Goal: Task Accomplishment & Management: Complete application form

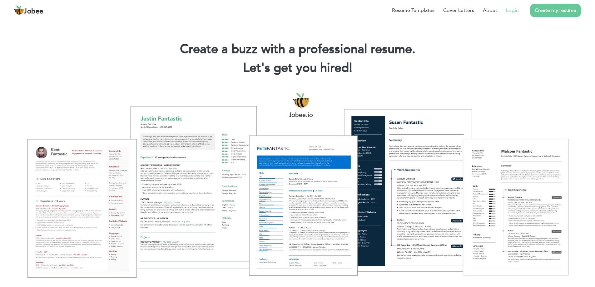
click at [514, 11] on link "Login" at bounding box center [512, 10] width 13 height 7
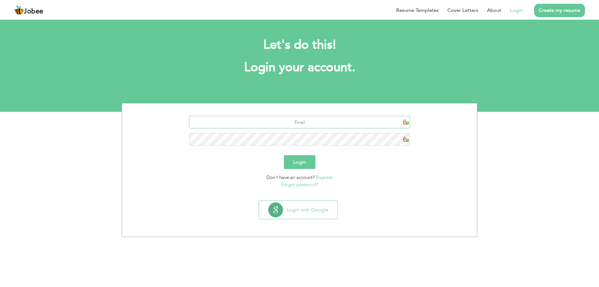
click at [305, 123] on input "text" at bounding box center [299, 122] width 221 height 12
click at [323, 177] on link "Register" at bounding box center [324, 177] width 17 height 6
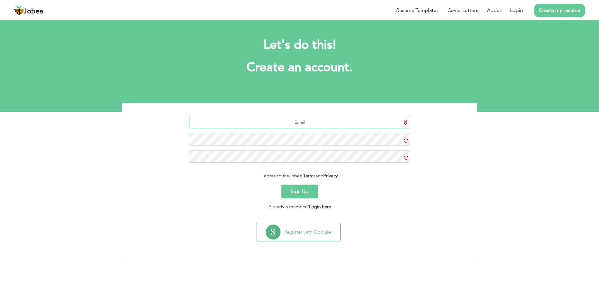
click at [328, 123] on input "text" at bounding box center [299, 122] width 221 height 12
type input "usmanhamza1984@gmail.com"
click at [304, 189] on button "Sign Up" at bounding box center [300, 191] width 37 height 14
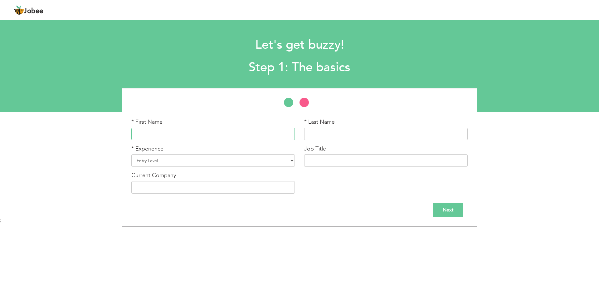
click at [238, 135] on input "text" at bounding box center [213, 134] width 164 height 12
type input "usman"
type input "h"
click at [242, 135] on input "usman" at bounding box center [213, 134] width 164 height 12
type input "u"
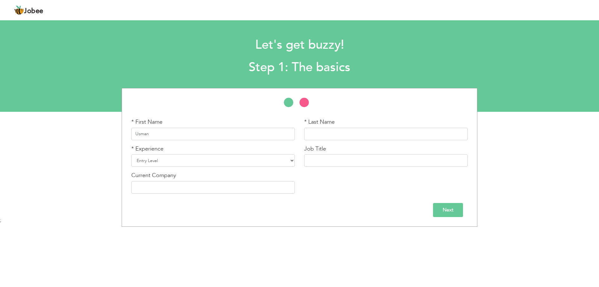
type input "Usman"
type input "Hamza"
click at [167, 162] on select "Entry Level Less than 1 Year 1 Year 2 Years 3 Years 4 Years 5 Years 6 Years 7 Y…" at bounding box center [213, 160] width 164 height 12
select select "17"
click at [131, 154] on select "Entry Level Less than 1 Year 1 Year 2 Years 3 Years 4 Years 5 Years 6 Years 7 Y…" at bounding box center [213, 160] width 164 height 12
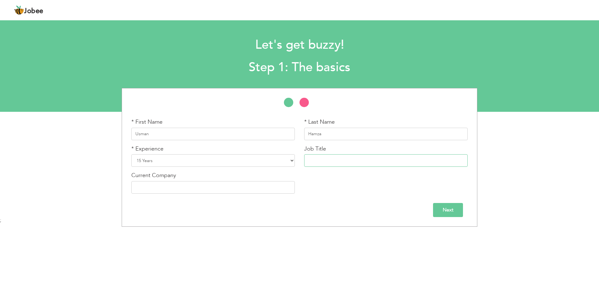
click at [331, 160] on input "text" at bounding box center [386, 160] width 164 height 12
type input "i"
type input "IT Engineer"
click at [195, 190] on input "text" at bounding box center [213, 187] width 164 height 12
type input "u"
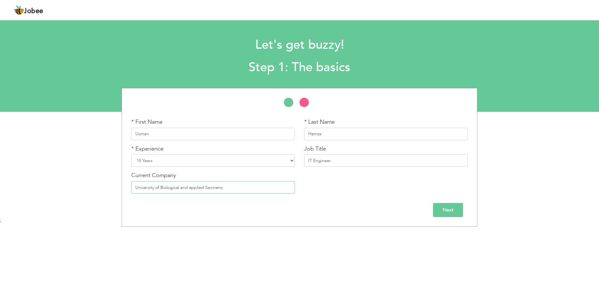
click at [188, 188] on input "University of Biological and applied Secinens" at bounding box center [213, 187] width 164 height 12
click at [234, 189] on input "University of Biological a pplied Secinens" at bounding box center [213, 187] width 164 height 12
click at [183, 187] on input "University of Biological a pplied Secinens" at bounding box center [213, 187] width 164 height 12
drag, startPoint x: 210, startPoint y: 188, endPoint x: 226, endPoint y: 193, distance: 16.0
click at [226, 193] on input "University of Biological Applied Secinens" at bounding box center [213, 187] width 164 height 12
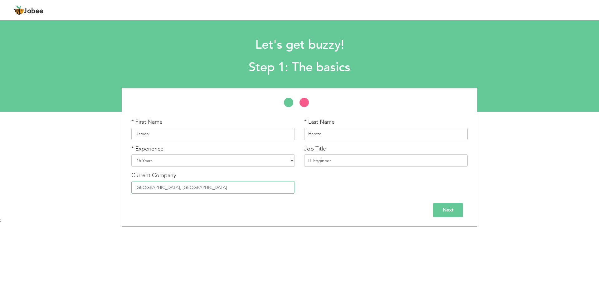
type input "[GEOGRAPHIC_DATA], [GEOGRAPHIC_DATA]"
click at [259, 209] on div "Next" at bounding box center [299, 210] width 336 height 14
click at [457, 211] on input "Next" at bounding box center [448, 210] width 30 height 14
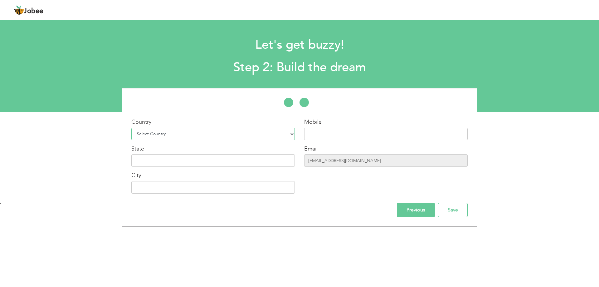
click at [205, 136] on select "Select Country Afghanistan Albania Algeria American Samoa Andorra Angola Anguil…" at bounding box center [213, 134] width 164 height 12
select select "166"
click at [131, 128] on select "Select Country Afghanistan Albania Algeria American Samoa Andorra Angola Anguil…" at bounding box center [213, 134] width 164 height 12
click at [321, 133] on input "text" at bounding box center [386, 134] width 164 height 12
type input "03004595975"
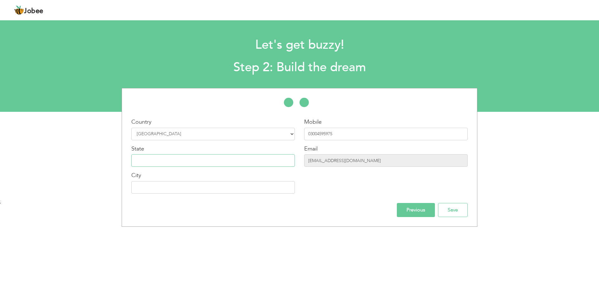
click at [251, 164] on input "text" at bounding box center [213, 160] width 164 height 12
type input "[GEOGRAPHIC_DATA]"
click at [460, 212] on input "Save" at bounding box center [453, 210] width 30 height 14
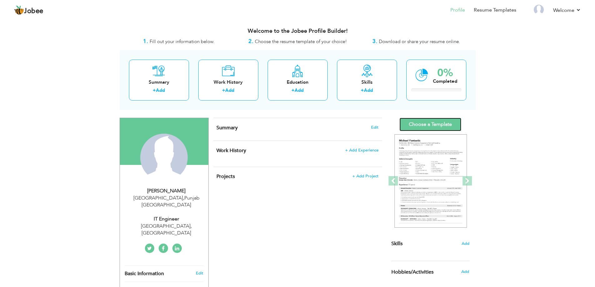
click at [422, 124] on link "Choose a Template" at bounding box center [430, 124] width 62 height 13
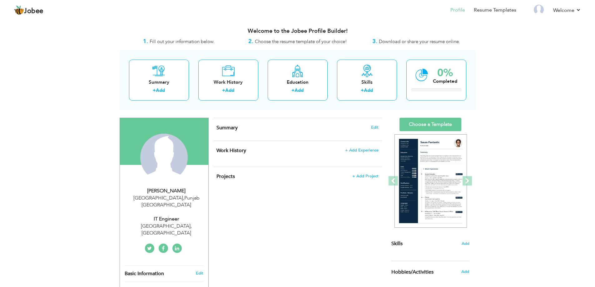
click at [369, 125] on h4 "Summary Edit" at bounding box center [297, 128] width 162 height 6
click at [373, 128] on span "Edit" at bounding box center [374, 127] width 7 height 4
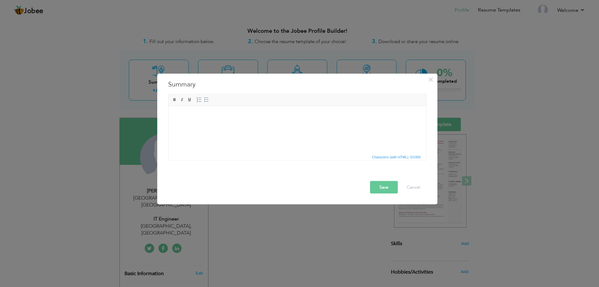
drag, startPoint x: 233, startPoint y: 112, endPoint x: 180, endPoint y: 113, distance: 52.4
click at [180, 113] on body at bounding box center [296, 115] width 245 height 7
click at [188, 120] on span "Paste" at bounding box center [203, 120] width 32 height 7
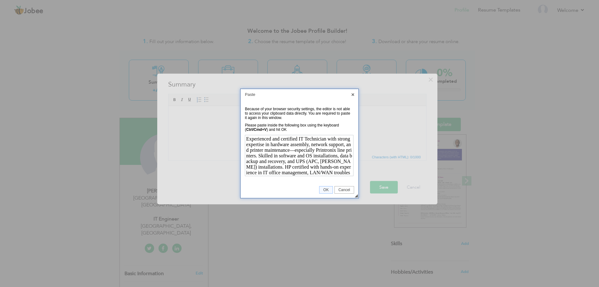
scroll to position [22, 0]
click at [323, 187] on link "OK" at bounding box center [325, 189] width 13 height 7
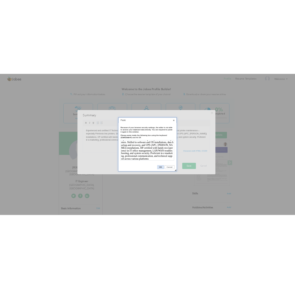
scroll to position [0, 0]
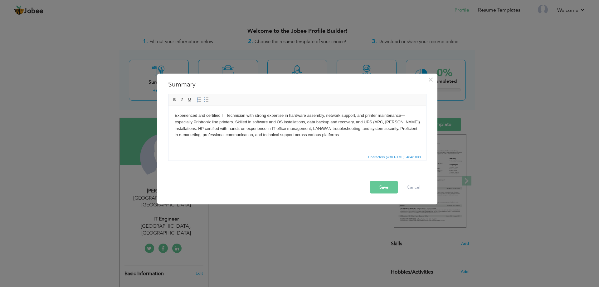
click at [392, 189] on button "Save" at bounding box center [384, 187] width 28 height 12
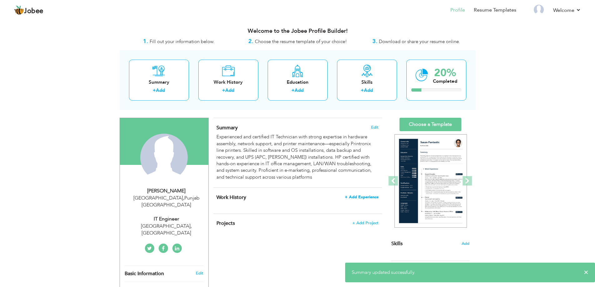
click at [365, 198] on span "+ Add Experience" at bounding box center [362, 197] width 34 height 4
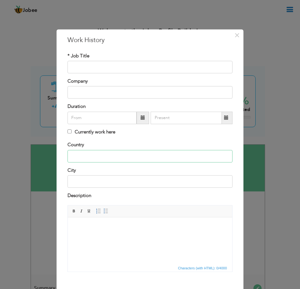
click at [164, 152] on input "text" at bounding box center [149, 156] width 165 height 12
click at [258, 118] on div "× Work History * Job Title Company Duration Currently work here Country" at bounding box center [150, 144] width 300 height 289
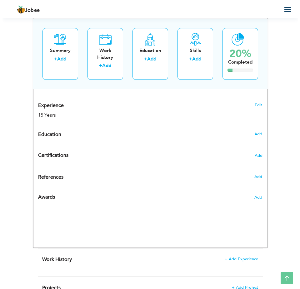
scroll to position [343, 0]
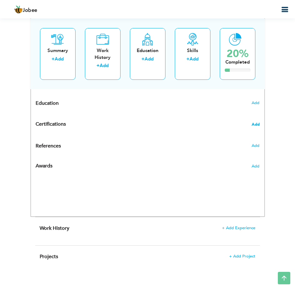
click at [256, 125] on span "Add" at bounding box center [256, 124] width 8 height 4
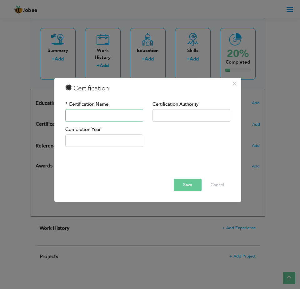
paste input "Computer Hardware"
click at [122, 115] on input "Computer Hardware" at bounding box center [104, 115] width 78 height 12
type input "Computer Hardware"
paste input "[PERSON_NAME][GEOGRAPHIC_DATA], [GEOGRAPHIC_DATA]"
type input "[PERSON_NAME][GEOGRAPHIC_DATA], [GEOGRAPHIC_DATA]"
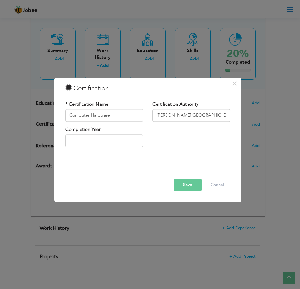
click at [87, 131] on label "Completion Year" at bounding box center [82, 129] width 35 height 7
drag, startPoint x: 93, startPoint y: 137, endPoint x: 97, endPoint y: 139, distance: 4.8
click at [93, 139] on input "2025" at bounding box center [104, 141] width 78 height 12
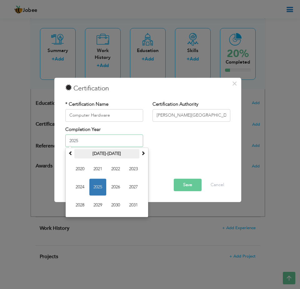
click at [75, 152] on th "2020-2031" at bounding box center [106, 153] width 65 height 9
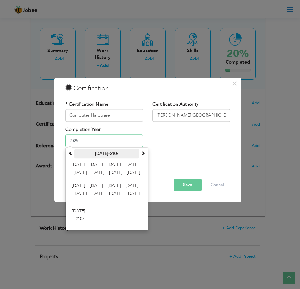
click at [75, 152] on th "2000-2107" at bounding box center [106, 153] width 65 height 9
click at [75, 153] on th "2000-2107" at bounding box center [106, 153] width 65 height 9
click at [91, 171] on span "2012 - 2023" at bounding box center [97, 169] width 17 height 17
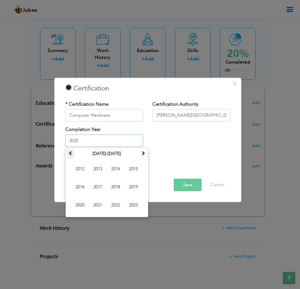
click at [67, 156] on th at bounding box center [70, 153] width 7 height 9
click at [87, 144] on input "2025" at bounding box center [104, 141] width 78 height 12
type input "2005"
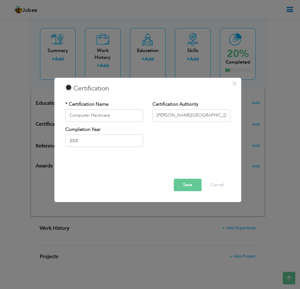
click at [192, 159] on div "Save Delete Cancel" at bounding box center [148, 176] width 174 height 39
click at [185, 183] on button "Save" at bounding box center [188, 185] width 28 height 12
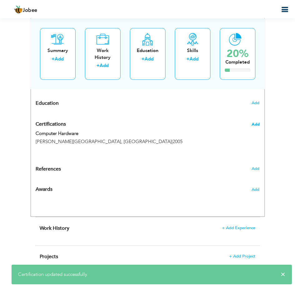
click at [253, 125] on span "Add" at bounding box center [256, 124] width 8 height 4
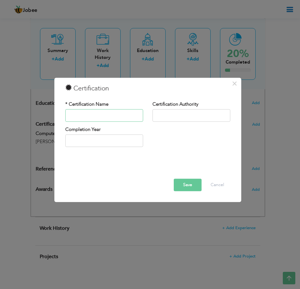
paste input "MCSE"
click at [69, 112] on input "MCSE" at bounding box center [104, 115] width 78 height 12
paste input "Microsoft Certified Systems Engineer"
type input "Microsoft Certified Systems Engineer - MCSE"
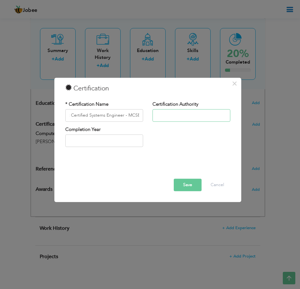
click at [158, 115] on input "text" at bounding box center [191, 115] width 78 height 12
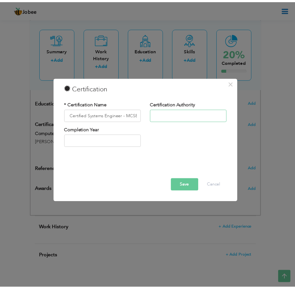
scroll to position [0, 0]
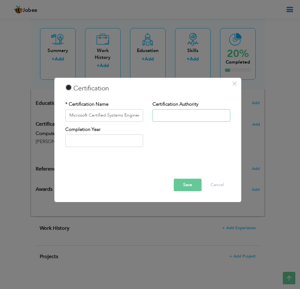
click at [168, 116] on input "text" at bounding box center [191, 115] width 78 height 12
paste input "Corvit College Gulberg, Lahore"
click at [181, 115] on input "Corvit College Gulberg, Lahore" at bounding box center [191, 115] width 78 height 12
drag, startPoint x: 185, startPoint y: 115, endPoint x: 171, endPoint y: 112, distance: 15.0
click at [171, 112] on input "Corvit College Gulberg, Lahore" at bounding box center [191, 115] width 78 height 12
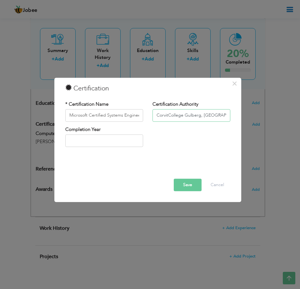
click at [170, 114] on input "CorvitCollege Gulberg, Lahore" at bounding box center [191, 115] width 78 height 12
drag, startPoint x: 169, startPoint y: 115, endPoint x: 201, endPoint y: 116, distance: 31.6
click at [172, 115] on input "CorvitCollege Gulberg, Lahore" at bounding box center [191, 115] width 78 height 12
drag, startPoint x: 220, startPoint y: 116, endPoint x: 216, endPoint y: 116, distance: 3.4
click at [219, 116] on input "CorvitCollege Gulberg, Lahore" at bounding box center [191, 115] width 78 height 12
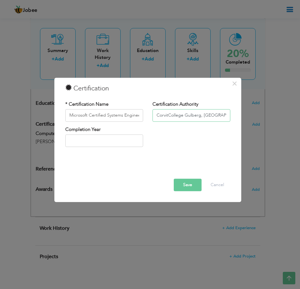
drag, startPoint x: 201, startPoint y: 116, endPoint x: 173, endPoint y: 111, distance: 28.1
click at [166, 109] on input "CorvitCollege Gulberg, Lahore" at bounding box center [191, 115] width 78 height 12
type input "Corvit Network Solution, [GEOGRAPHIC_DATA]"
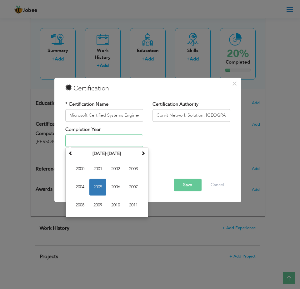
click at [112, 142] on input "text" at bounding box center [104, 141] width 78 height 12
click at [85, 205] on span "2008" at bounding box center [79, 205] width 17 height 17
type input "2008"
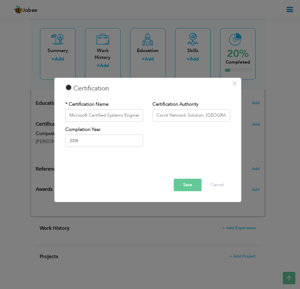
click at [184, 189] on button "Save" at bounding box center [188, 185] width 28 height 12
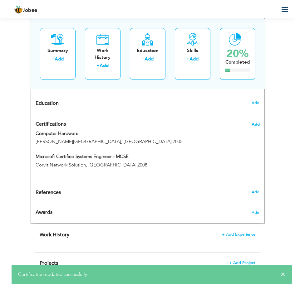
click at [255, 124] on span "Add" at bounding box center [256, 124] width 8 height 4
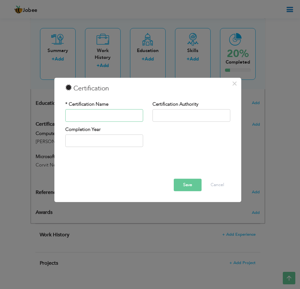
click at [131, 116] on input "text" at bounding box center [104, 115] width 78 height 12
paste input "CCNA Enterprise"
type input "CCNA Enterprise"
click at [178, 115] on input "text" at bounding box center [191, 115] width 78 height 12
type input "Corvit Network Solution, [GEOGRAPHIC_DATA]"
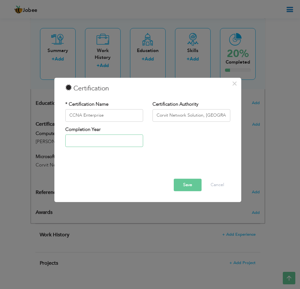
click at [118, 144] on input "text" at bounding box center [104, 141] width 78 height 12
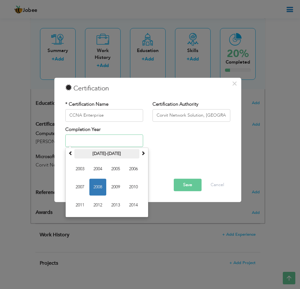
click at [86, 155] on th "2003-2014" at bounding box center [106, 153] width 65 height 9
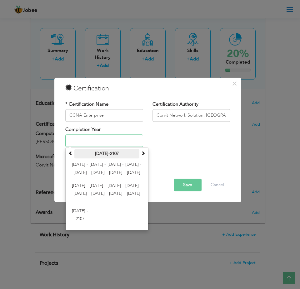
click at [139, 155] on th "2000-2107" at bounding box center [106, 153] width 65 height 9
click at [101, 168] on span "2012 - 2023" at bounding box center [97, 169] width 17 height 17
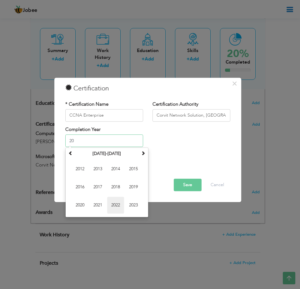
click at [115, 206] on span "2022" at bounding box center [115, 205] width 17 height 17
type input "2022"
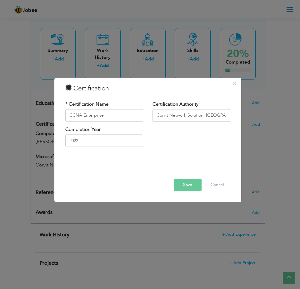
click at [180, 188] on button "Save" at bounding box center [188, 185] width 28 height 12
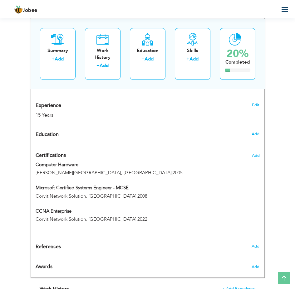
scroll to position [281, 0]
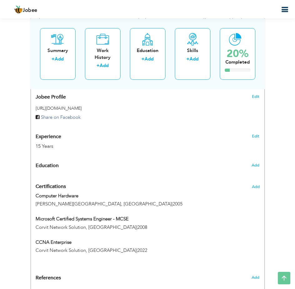
click at [63, 165] on div "Education" at bounding box center [128, 165] width 194 height 12
radio input "true"
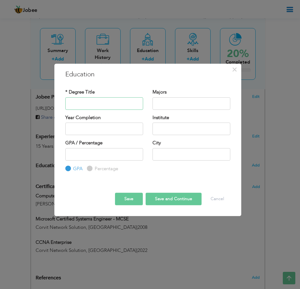
click at [107, 107] on input "text" at bounding box center [104, 103] width 78 height 12
type input "Matriculation"
click at [198, 102] on input "text" at bounding box center [191, 103] width 78 height 12
type input "B"
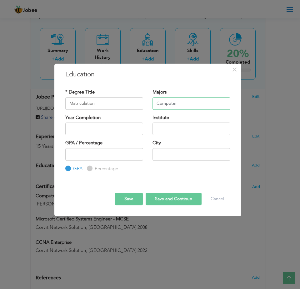
type input "Computer"
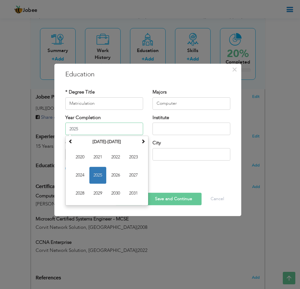
click at [124, 130] on input "2025" at bounding box center [104, 129] width 78 height 12
click at [74, 141] on th "2020-2031" at bounding box center [106, 141] width 65 height 9
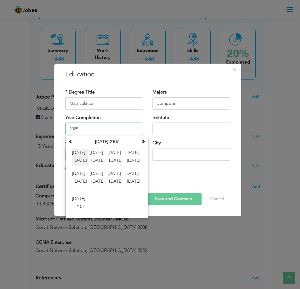
click at [83, 161] on span "2000 - 2011" at bounding box center [79, 157] width 17 height 17
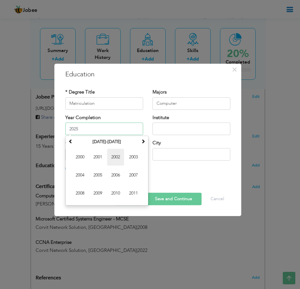
click at [119, 159] on span "2002" at bounding box center [115, 157] width 17 height 17
type input "2002"
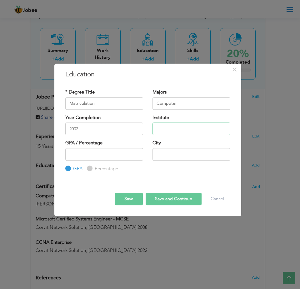
click at [176, 125] on input "text" at bounding box center [191, 129] width 78 height 12
type input "D"
drag, startPoint x: 176, startPoint y: 131, endPoint x: 168, endPoint y: 130, distance: 7.6
click at [168, 130] on input "BISE L" at bounding box center [191, 129] width 78 height 12
drag, startPoint x: 170, startPoint y: 127, endPoint x: 173, endPoint y: 132, distance: 6.3
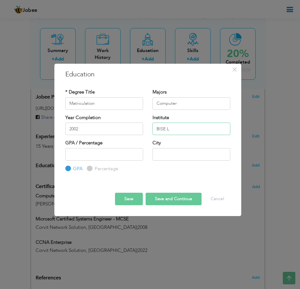
click at [168, 128] on input "BISE L" at bounding box center [191, 129] width 78 height 12
type input "BISE"
click at [180, 158] on input "text" at bounding box center [191, 154] width 78 height 12
type input "[GEOGRAPHIC_DATA]"
click at [166, 199] on button "Save and Continue" at bounding box center [173, 199] width 56 height 12
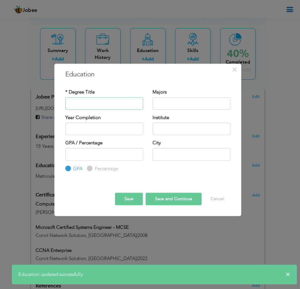
click at [91, 99] on input "text" at bounding box center [104, 103] width 78 height 12
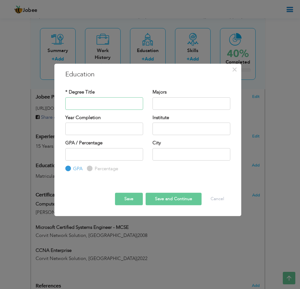
click at [91, 99] on input "text" at bounding box center [104, 103] width 78 height 12
drag, startPoint x: 98, startPoint y: 100, endPoint x: 23, endPoint y: 101, distance: 74.9
click at [23, 101] on div "× Education * Degree Title F. Majors Year Completion Institute GPA" at bounding box center [150, 144] width 300 height 289
click at [71, 100] on input "F." at bounding box center [104, 103] width 78 height 12
click at [80, 104] on input "F." at bounding box center [104, 103] width 78 height 12
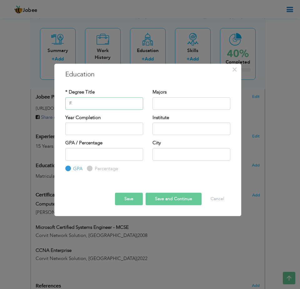
click at [81, 105] on input "F." at bounding box center [104, 103] width 78 height 12
click at [93, 107] on input "F.A -" at bounding box center [104, 103] width 78 height 12
paste input "Faculty of Arts"
type input "F.A - Faculty of Arts"
click at [164, 104] on input "text" at bounding box center [191, 103] width 78 height 12
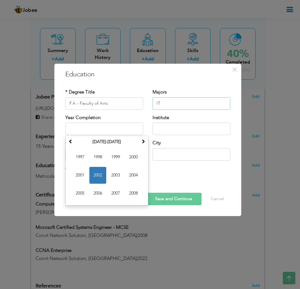
click at [164, 103] on input "IT" at bounding box center [191, 103] width 78 height 12
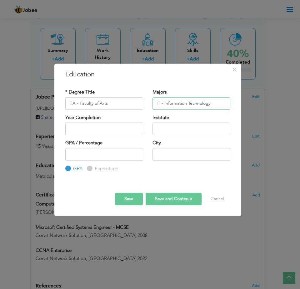
type input "IT - Information Technology"
click at [114, 130] on input "text" at bounding box center [104, 129] width 78 height 12
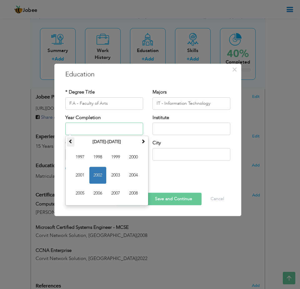
click at [72, 142] on span at bounding box center [70, 141] width 4 height 4
click at [140, 145] on th at bounding box center [142, 141] width 7 height 9
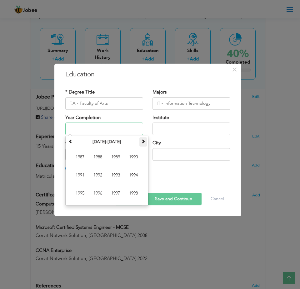
click at [141, 146] on th at bounding box center [142, 141] width 7 height 9
click at [70, 144] on span at bounding box center [70, 141] width 4 height 4
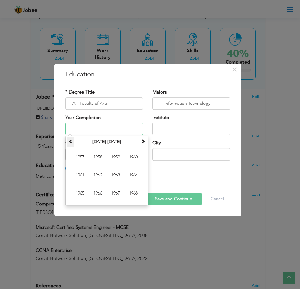
click at [70, 144] on span at bounding box center [70, 141] width 4 height 4
click at [143, 146] on th at bounding box center [142, 141] width 7 height 9
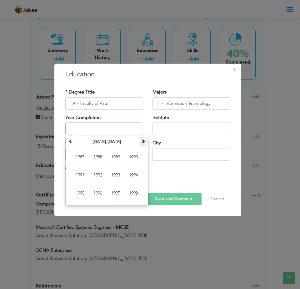
click at [143, 146] on th at bounding box center [142, 141] width 7 height 9
click at [74, 140] on th "2007-2018" at bounding box center [106, 141] width 65 height 9
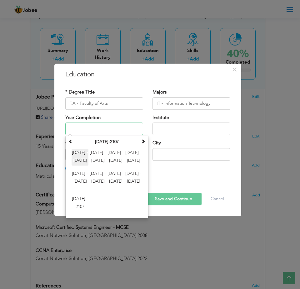
click at [86, 158] on span "2000 - 2011" at bounding box center [79, 157] width 17 height 17
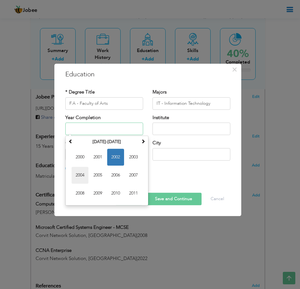
click at [78, 176] on span "2004" at bounding box center [79, 175] width 17 height 17
type input "2004"
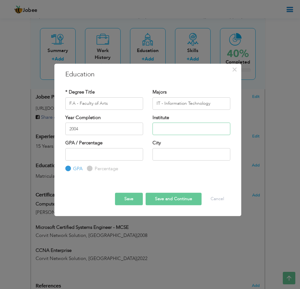
click at [176, 130] on input "text" at bounding box center [191, 129] width 78 height 12
type input "BISE"
click at [181, 150] on input "text" at bounding box center [191, 154] width 78 height 12
type input "l"
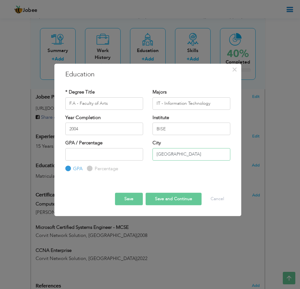
type input "[GEOGRAPHIC_DATA]"
click at [194, 193] on button "Save and Continue" at bounding box center [173, 199] width 56 height 12
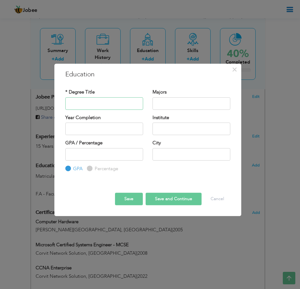
click at [93, 108] on input "text" at bounding box center [104, 103] width 78 height 12
click at [73, 104] on input "Bechloar" at bounding box center [104, 103] width 78 height 12
click at [100, 101] on input "Bachelor" at bounding box center [104, 103] width 78 height 12
click at [69, 103] on input "Bachelor of Arts" at bounding box center [104, 103] width 78 height 12
click at [71, 104] on input "Bachelor of Arts" at bounding box center [104, 103] width 78 height 12
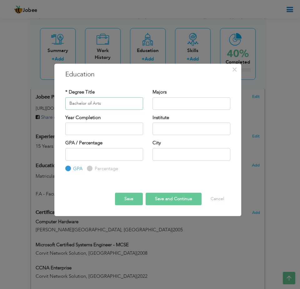
click at [69, 105] on input "Bachelor of Arts" at bounding box center [104, 103] width 78 height 12
type input "B.A - Bachelor of Arts"
click at [166, 102] on input "text" at bounding box center [191, 103] width 78 height 12
click at [164, 104] on input "IT -Information" at bounding box center [191, 103] width 78 height 12
click at [192, 105] on input "IT -nformation" at bounding box center [191, 103] width 78 height 12
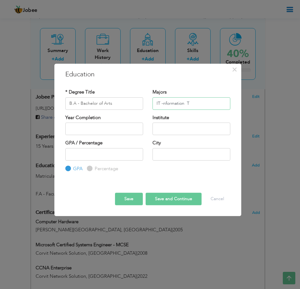
click at [165, 104] on input "IT -nformation T" at bounding box center [191, 103] width 78 height 12
type input "IT - Information Technology"
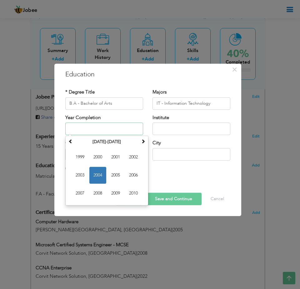
click at [125, 126] on input "text" at bounding box center [104, 129] width 78 height 12
drag, startPoint x: 73, startPoint y: 140, endPoint x: 77, endPoint y: 145, distance: 6.7
click at [72, 141] on th at bounding box center [70, 141] width 7 height 9
click at [143, 143] on span at bounding box center [143, 141] width 4 height 4
click at [141, 145] on th at bounding box center [142, 141] width 7 height 9
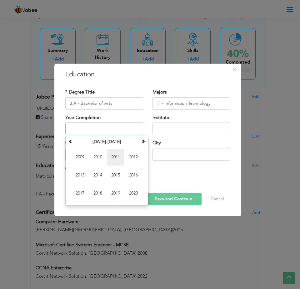
click at [116, 159] on span "2011" at bounding box center [115, 157] width 17 height 17
type input "2011"
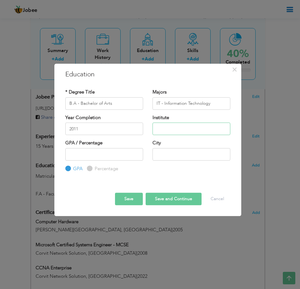
click at [182, 130] on input "text" at bounding box center [191, 129] width 78 height 12
type input "[GEOGRAPHIC_DATA]"
click at [198, 159] on input "text" at bounding box center [191, 154] width 78 height 12
type input "[GEOGRAPHIC_DATA]"
click at [182, 202] on button "Save and Continue" at bounding box center [173, 199] width 56 height 12
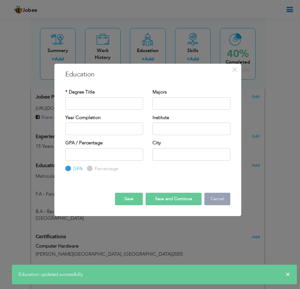
click at [211, 202] on button "Cancel" at bounding box center [217, 199] width 26 height 12
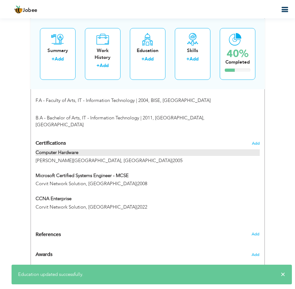
scroll to position [312, 0]
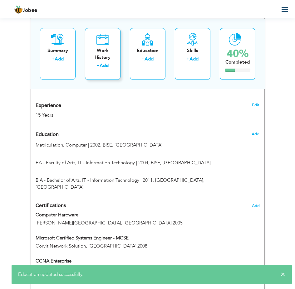
drag, startPoint x: 100, startPoint y: 146, endPoint x: 87, endPoint y: 45, distance: 102.3
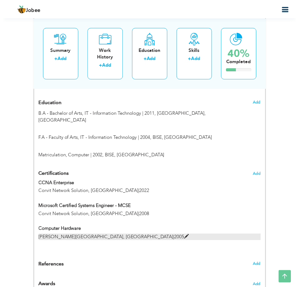
scroll to position [468, 0]
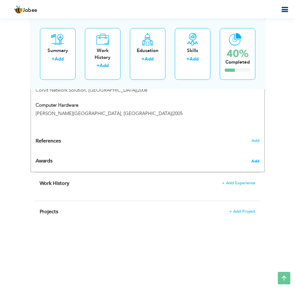
click at [256, 159] on span "Add" at bounding box center [255, 162] width 8 height 6
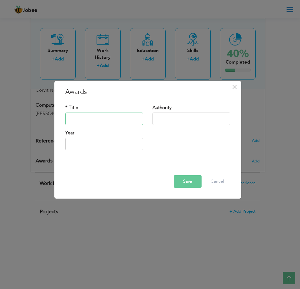
click at [89, 118] on input "text" at bounding box center [104, 119] width 78 height 12
click at [237, 87] on button "×" at bounding box center [234, 87] width 10 height 10
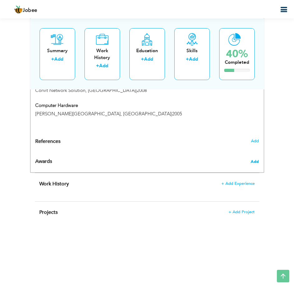
click at [254, 159] on span "Add" at bounding box center [255, 162] width 8 height 6
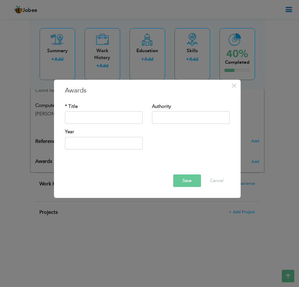
drag, startPoint x: 120, startPoint y: 149, endPoint x: 115, endPoint y: 142, distance: 8.6
click at [119, 150] on div "Year" at bounding box center [103, 141] width 87 height 25
click at [115, 142] on input "2025" at bounding box center [104, 143] width 78 height 12
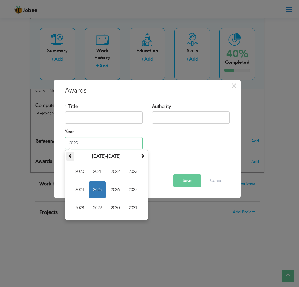
click at [72, 158] on th at bounding box center [69, 155] width 7 height 9
click at [81, 205] on span "2008" at bounding box center [79, 207] width 17 height 17
type input "2008"
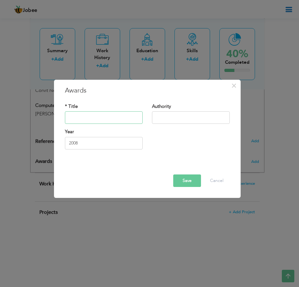
click at [103, 122] on input "text" at bounding box center [104, 117] width 78 height 12
type input "R"
paste input "Engineer of the Quarter"
type input "Engineer of the Quarter"
click at [169, 113] on input "text" at bounding box center [191, 117] width 78 height 12
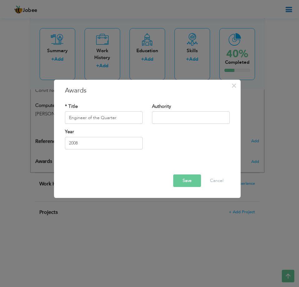
click at [181, 109] on div "Authority" at bounding box center [191, 113] width 78 height 21
click at [181, 115] on input "text" at bounding box center [191, 117] width 78 height 12
paste input "Computer Marketing Company (Pvt) Limited, [GEOGRAPHIC_DATA]"
click at [188, 119] on input "Computer Marketing Company (Pvt) Limited, [GEOGRAPHIC_DATA]" at bounding box center [191, 117] width 78 height 12
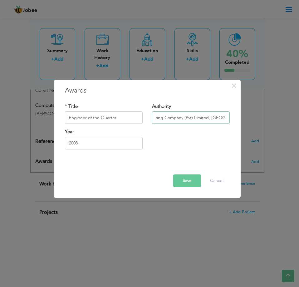
type input "Computer Marketing Company (Pvt) Limited, [GEOGRAPHIC_DATA]"
click at [181, 181] on button "Save" at bounding box center [187, 180] width 28 height 12
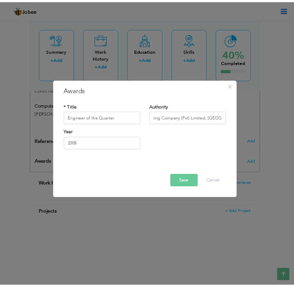
scroll to position [0, 0]
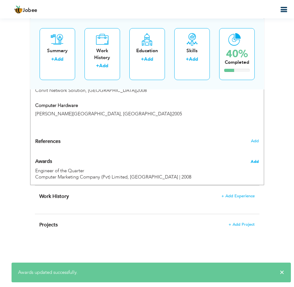
click at [257, 159] on span "Add" at bounding box center [255, 162] width 8 height 6
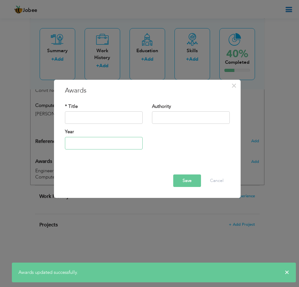
click at [109, 148] on input "text" at bounding box center [104, 143] width 78 height 12
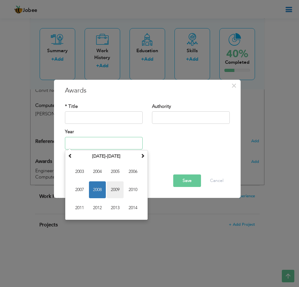
click at [114, 188] on span "2009" at bounding box center [115, 189] width 17 height 17
type input "2009"
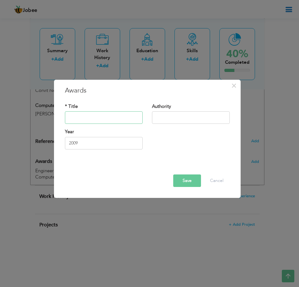
click at [97, 119] on input "text" at bounding box center [104, 117] width 78 height 12
type input "Engineer of the Quarter"
click at [172, 115] on input "text" at bounding box center [191, 117] width 78 height 12
type input "Computer Marketing Company (Pvt) Limited, [GEOGRAPHIC_DATA]"
click at [196, 178] on button "Save" at bounding box center [187, 180] width 28 height 12
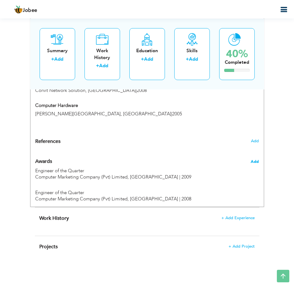
click at [256, 159] on span "Add" at bounding box center [255, 162] width 8 height 6
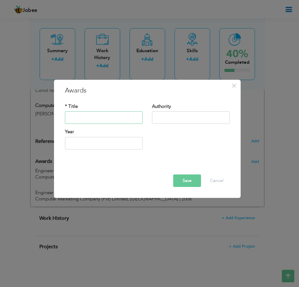
click at [117, 123] on input "text" at bounding box center [104, 117] width 78 height 12
drag, startPoint x: 131, startPoint y: 115, endPoint x: 0, endPoint y: 120, distance: 131.8
type input "Best Performance of the Year"
click at [198, 117] on input "text" at bounding box center [191, 117] width 78 height 12
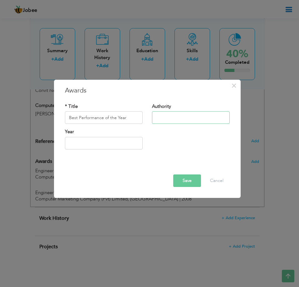
type input "Computer Marketing Company (Pvt) Limited, [GEOGRAPHIC_DATA]"
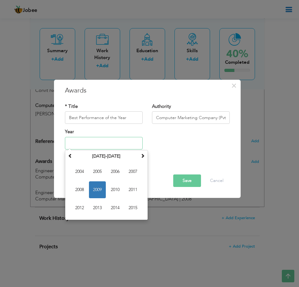
click at [114, 139] on input "text" at bounding box center [104, 143] width 78 height 12
click at [114, 189] on span "2010" at bounding box center [115, 189] width 17 height 17
type input "2010"
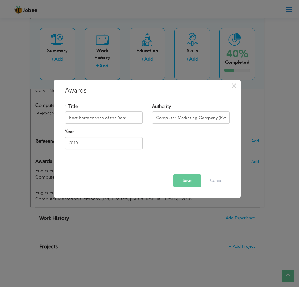
click at [176, 179] on button "Save" at bounding box center [187, 180] width 28 height 12
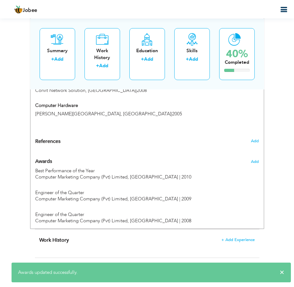
click at [260, 156] on div "Add" at bounding box center [244, 159] width 39 height 15
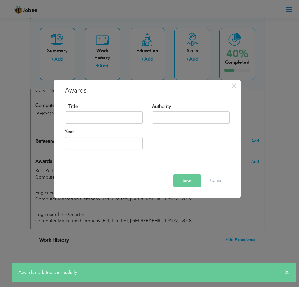
click at [163, 213] on div "× Awards * Title Authority Year" at bounding box center [149, 143] width 299 height 287
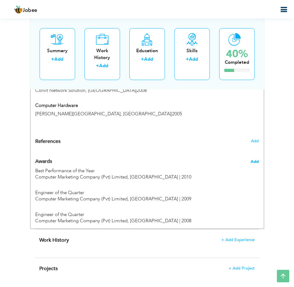
click at [256, 159] on span "Add" at bounding box center [255, 162] width 8 height 6
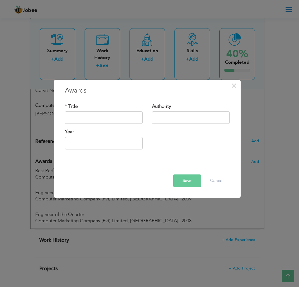
click at [132, 150] on div "Year" at bounding box center [103, 141] width 87 height 25
click at [133, 145] on input "text" at bounding box center [104, 143] width 78 height 12
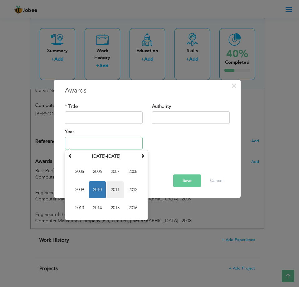
click at [119, 193] on span "2011" at bounding box center [115, 189] width 17 height 17
type input "2011"
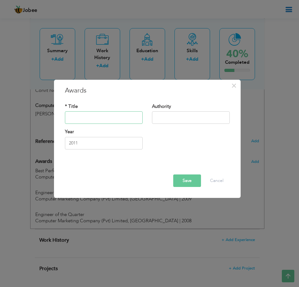
click at [101, 123] on input "text" at bounding box center [104, 117] width 78 height 12
drag, startPoint x: 136, startPoint y: 122, endPoint x: 4, endPoint y: 124, distance: 132.0
click at [4, 124] on div "× Awards * Title Engineer of the Quarter Authority Year 2011 Save Delete" at bounding box center [149, 143] width 299 height 287
paste input "Best Performance of the Yea"
type input "Best Performance of the Year"
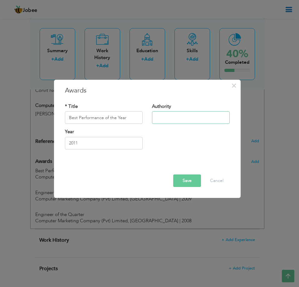
click at [171, 120] on input "text" at bounding box center [191, 117] width 78 height 12
type input "Computer Marketing Company (Pvt) Limited, [GEOGRAPHIC_DATA]"
click at [189, 184] on button "Save" at bounding box center [187, 180] width 28 height 12
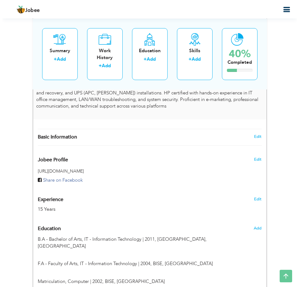
scroll to position [156, 0]
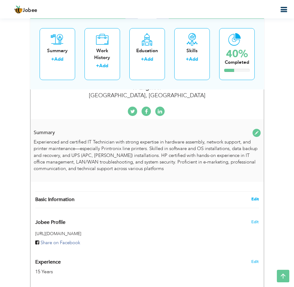
click at [252, 197] on link "Edit" at bounding box center [255, 199] width 7 height 6
type input "Usman"
type input "Hamza"
type input "03004595975"
select select "number:166"
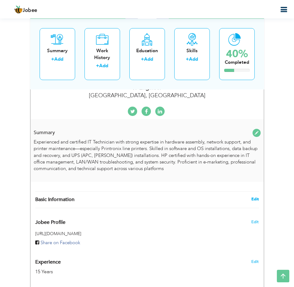
type input "[GEOGRAPHIC_DATA]"
select select "number:17"
type input "[GEOGRAPHIC_DATA], [GEOGRAPHIC_DATA]"
type input "IT Engineer"
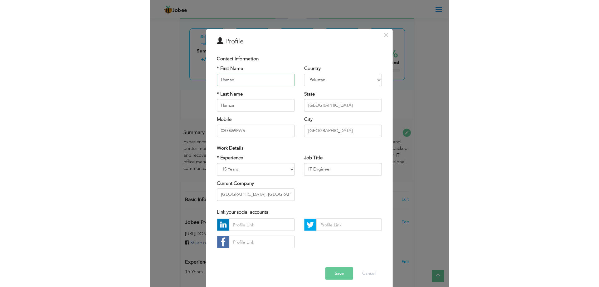
scroll to position [4, 0]
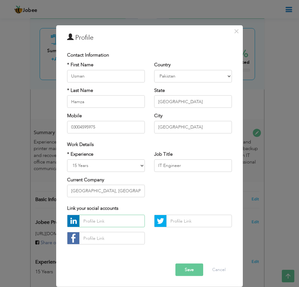
click at [116, 223] on input "text" at bounding box center [112, 220] width 66 height 12
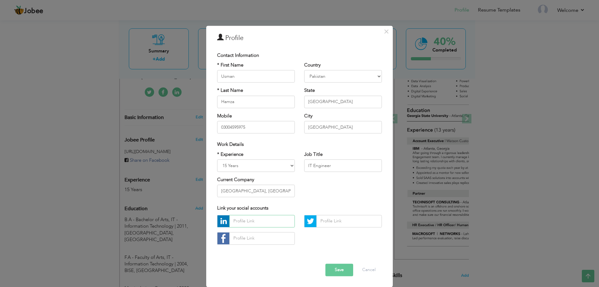
scroll to position [3, 0]
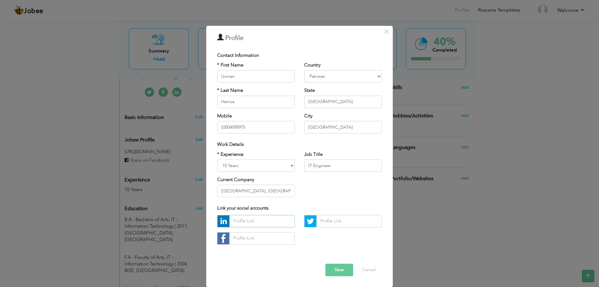
click at [261, 218] on input "text" at bounding box center [262, 221] width 66 height 12
paste input "https://www.linkedin.com/in/usmanhamza600/"
type input "https://www.linkedin.com/in/usmanhamza600/"
click at [299, 270] on button "Save" at bounding box center [340, 269] width 28 height 12
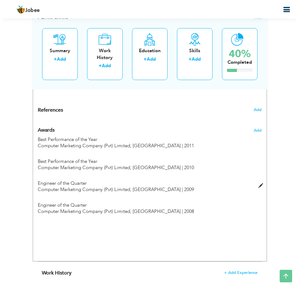
scroll to position [593, 0]
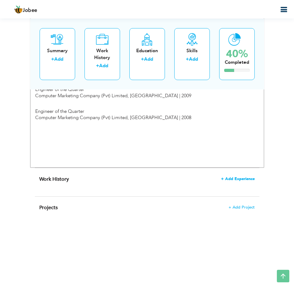
click at [245, 178] on span "+ Add Experience" at bounding box center [238, 178] width 34 height 4
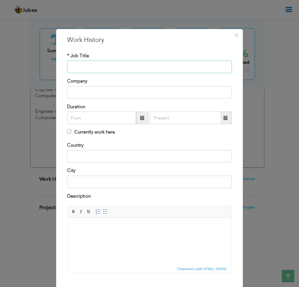
click at [135, 69] on input "text" at bounding box center [149, 67] width 165 height 12
paste input "Officer, Customer Support"
click at [84, 67] on input "Officer, Customer Support" at bounding box center [149, 67] width 165 height 12
type input "Officer Customer Support"
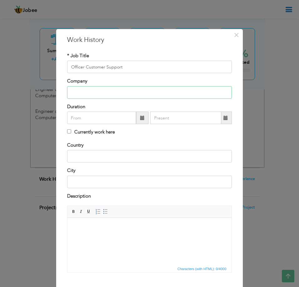
click at [159, 96] on input "text" at bounding box center [149, 92] width 165 height 12
click at [115, 94] on input "text" at bounding box center [149, 92] width 165 height 12
paste input "Computer Marketing Company (Pvt) Limited, [GEOGRAPHIC_DATA]"
type input "Computer Marketing Company (Pvt) Limited, [GEOGRAPHIC_DATA]"
type input "08/2025"
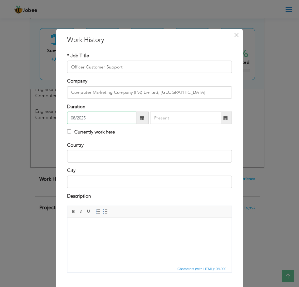
click at [112, 116] on input "08/2025" at bounding box center [101, 117] width 69 height 12
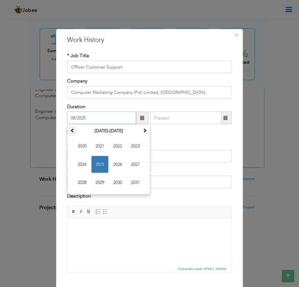
click at [70, 130] on span at bounding box center [72, 130] width 4 height 4
click at [143, 133] on th at bounding box center [144, 130] width 7 height 9
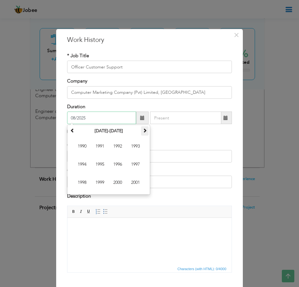
click at [143, 133] on th at bounding box center [144, 130] width 7 height 9
click at [72, 131] on span at bounding box center [72, 130] width 4 height 4
click at [111, 163] on span "2006" at bounding box center [117, 164] width 17 height 17
type input "08/2025"
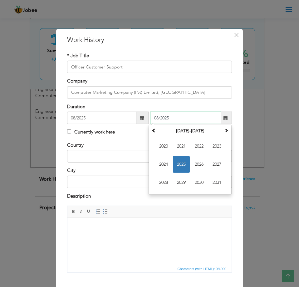
click at [164, 120] on input "08/2025" at bounding box center [185, 117] width 71 height 12
click at [152, 129] on span at bounding box center [154, 130] width 4 height 4
click at [180, 183] on span "2019" at bounding box center [181, 182] width 17 height 17
click at [128, 138] on div "* Job Title Officer Customer Support Company Computer Marketing Company (Pvt) L…" at bounding box center [149, 96] width 174 height 89
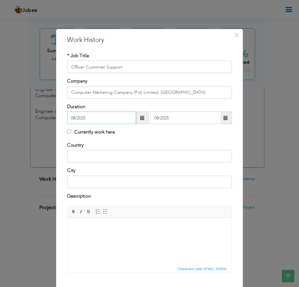
click at [122, 119] on input "08/2025" at bounding box center [101, 117] width 69 height 12
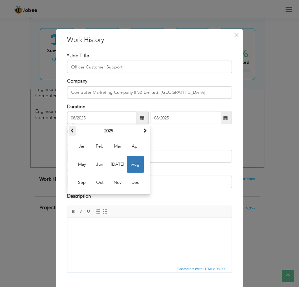
click at [71, 131] on span at bounding box center [72, 130] width 4 height 4
click at [109, 131] on th "2022" at bounding box center [108, 130] width 65 height 9
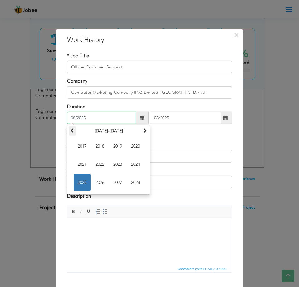
click at [70, 130] on span at bounding box center [72, 130] width 4 height 4
click at [76, 130] on th "2007-2018" at bounding box center [108, 130] width 65 height 9
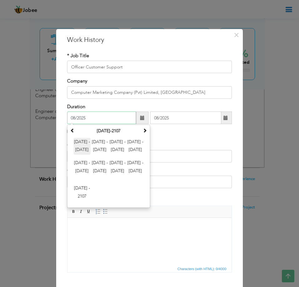
click at [84, 145] on span "2000 - 2011" at bounding box center [82, 146] width 17 height 17
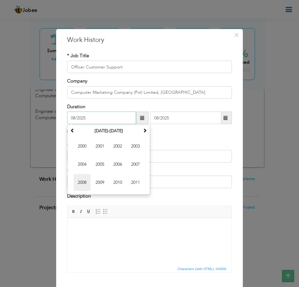
click at [82, 181] on span "2008" at bounding box center [82, 182] width 17 height 17
click at [79, 151] on span "Jan" at bounding box center [82, 146] width 17 height 17
type input "01/2008"
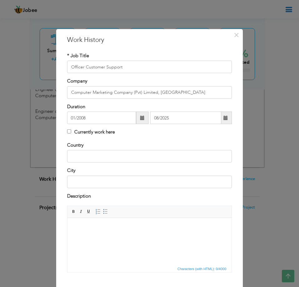
click at [227, 118] on span at bounding box center [226, 117] width 12 height 12
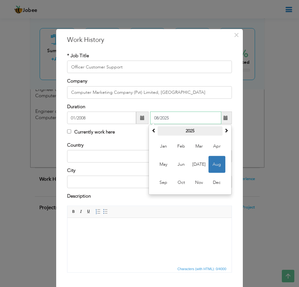
click at [158, 130] on th "2025" at bounding box center [190, 130] width 65 height 9
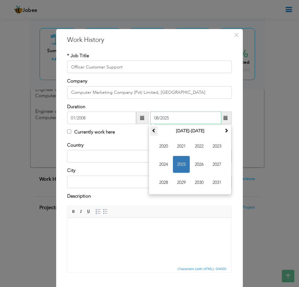
click at [152, 131] on span at bounding box center [154, 130] width 4 height 4
click at [180, 180] on span "2019" at bounding box center [181, 182] width 17 height 17
click at [218, 181] on span "Dec" at bounding box center [216, 182] width 17 height 17
type input "12/2019"
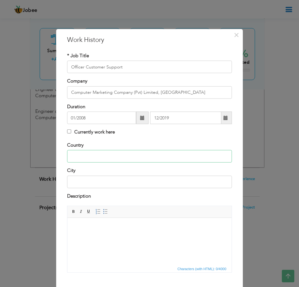
click at [143, 156] on input "text" at bounding box center [149, 156] width 165 height 12
click at [85, 155] on input "text" at bounding box center [149, 156] width 165 height 12
type input "[GEOGRAPHIC_DATA]"
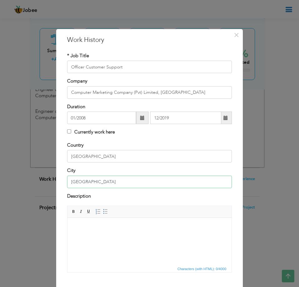
scroll to position [37, 0]
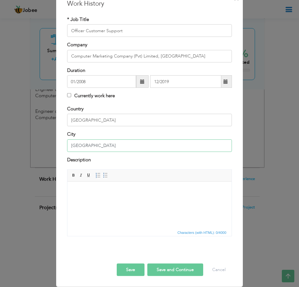
type input "[GEOGRAPHIC_DATA]"
click at [88, 199] on html at bounding box center [149, 190] width 164 height 19
click at [95, 198] on html at bounding box center [149, 190] width 164 height 19
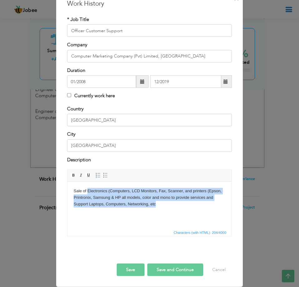
drag, startPoint x: 170, startPoint y: 211, endPoint x: 37, endPoint y: 179, distance: 137.2
click at [67, 181] on html "Sale of Electronics (Computers, LCD Monitors, Fax, Scanner, and printers (Epson…" at bounding box center [149, 197] width 164 height 32
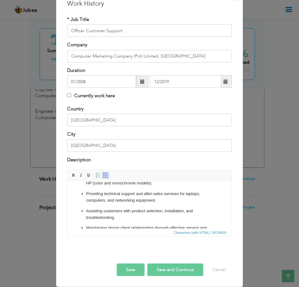
scroll to position [57, 0]
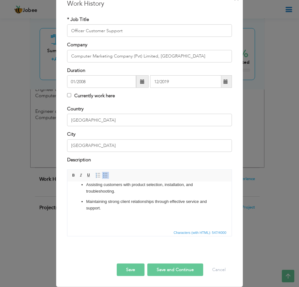
click at [166, 269] on button "Save and Continue" at bounding box center [175, 269] width 56 height 12
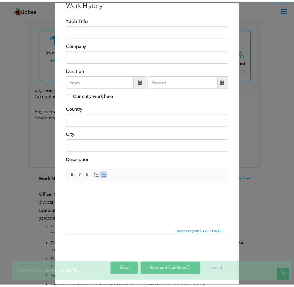
scroll to position [0, 0]
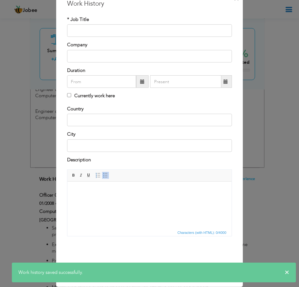
drag, startPoint x: 254, startPoint y: 168, endPoint x: 244, endPoint y: 164, distance: 10.6
click at [254, 167] on div "× Work History * Job Title Company Duration Currently work here Country" at bounding box center [149, 143] width 299 height 287
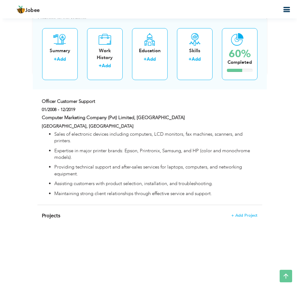
scroll to position [624, 0]
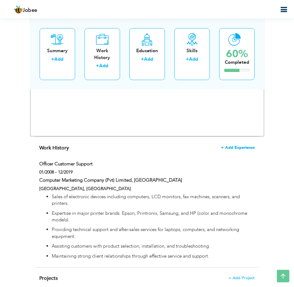
click at [246, 149] on span "+ Add Experience" at bounding box center [238, 147] width 34 height 4
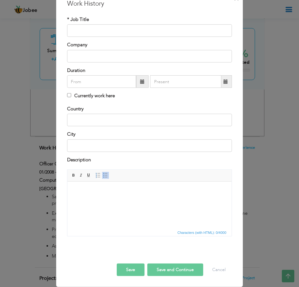
scroll to position [0, 0]
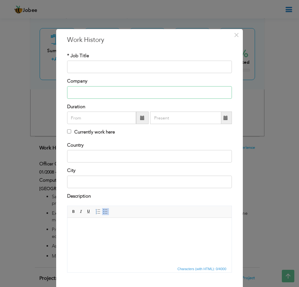
click at [133, 92] on input "text" at bounding box center [149, 92] width 165 height 12
paste input "Mushko Electronics l (Pvt) Limited [GEOGRAPHIC_DATA]"
type input "Mushko Electronics l (Pvt) Limited [GEOGRAPHIC_DATA]"
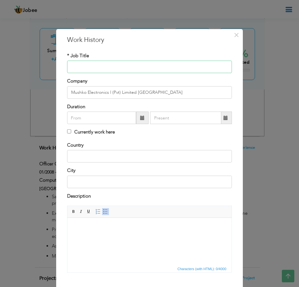
click at [91, 73] on input "text" at bounding box center [149, 67] width 165 height 12
click at [100, 69] on input "text" at bounding box center [149, 67] width 165 height 12
paste input "Senior Field Engineer"
drag, startPoint x: 118, startPoint y: 67, endPoint x: 13, endPoint y: 85, distance: 106.3
click at [13, 85] on div "× Work History * Job Title Senior Field Engineer Company Mushko Electronics l (…" at bounding box center [149, 143] width 299 height 287
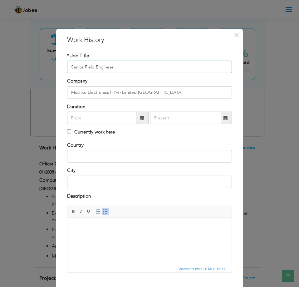
click at [119, 67] on input "Senior Field Engineer" at bounding box center [149, 67] width 165 height 12
drag, startPoint x: 122, startPoint y: 66, endPoint x: 0, endPoint y: 81, distance: 122.9
type input "IT Support Engineer"
click at [108, 115] on input "text" at bounding box center [101, 117] width 69 height 12
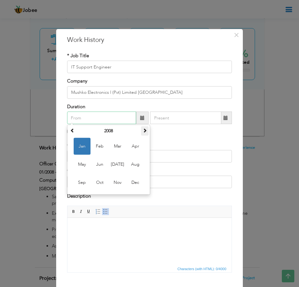
click at [141, 133] on th at bounding box center [144, 130] width 7 height 9
click at [143, 131] on span at bounding box center [145, 130] width 4 height 4
click at [115, 130] on th "2010" at bounding box center [108, 130] width 65 height 9
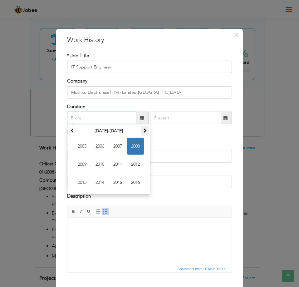
click at [144, 132] on span at bounding box center [145, 130] width 4 height 4
click at [94, 165] on span "2020" at bounding box center [99, 164] width 17 height 17
click at [81, 146] on span "Jan" at bounding box center [82, 146] width 17 height 17
type input "01/2020"
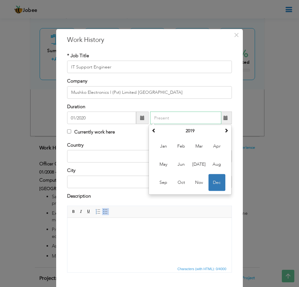
click at [192, 121] on input "text" at bounding box center [185, 117] width 71 height 12
click at [224, 132] on span at bounding box center [226, 130] width 4 height 4
click at [218, 182] on span "Dec" at bounding box center [216, 182] width 17 height 17
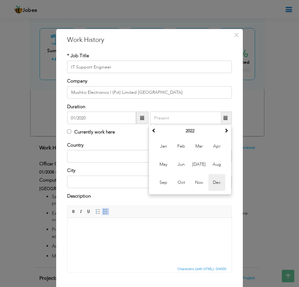
type input "12/2022"
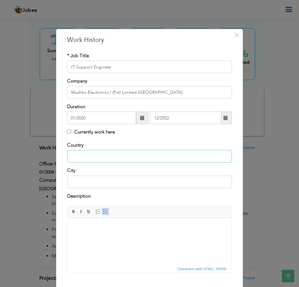
click at [122, 154] on input "text" at bounding box center [149, 156] width 165 height 12
type input "[GEOGRAPHIC_DATA]"
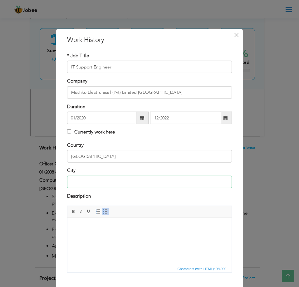
click at [131, 180] on input "text" at bounding box center [149, 181] width 165 height 12
type input "[GEOGRAPHIC_DATA]"
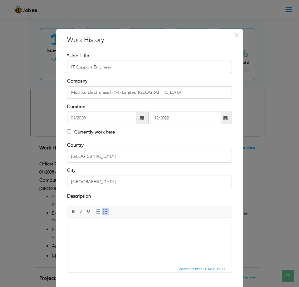
click at [115, 227] on body at bounding box center [150, 226] width 152 height 7
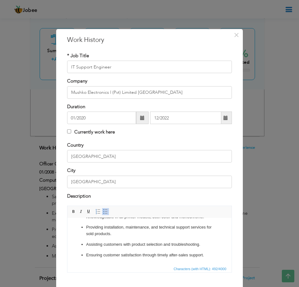
scroll to position [31, 0]
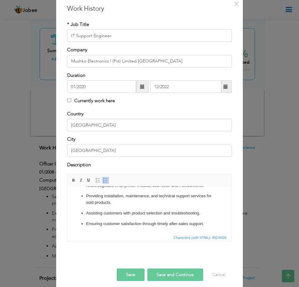
click at [173, 275] on button "Save and Continue" at bounding box center [175, 274] width 56 height 12
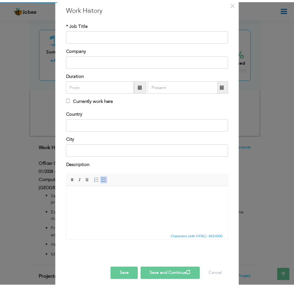
scroll to position [0, 0]
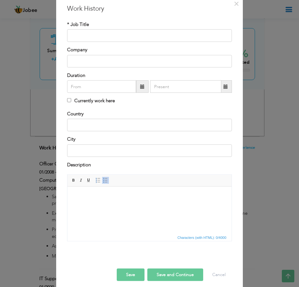
click at [256, 179] on div "× Work History * Job Title Company Duration Currently work here Country" at bounding box center [149, 143] width 299 height 287
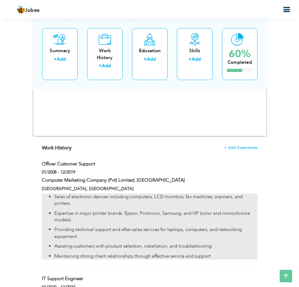
scroll to position [687, 0]
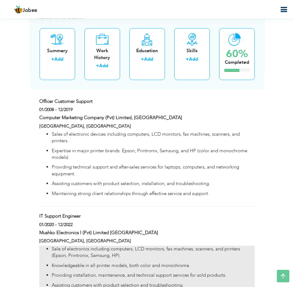
click at [155, 248] on p "Sale of electronics including computers, LCD monitors, fax machines, scanners, …" at bounding box center [153, 251] width 203 height 13
type input "IT Support Engineer"
type input "Mushko Electronics l (Pvt) Limited [GEOGRAPHIC_DATA]"
type input "01/2020"
type input "12/2022"
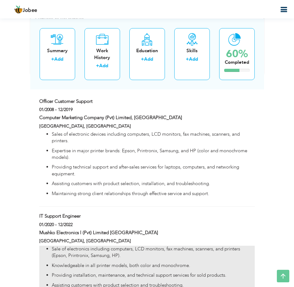
type input "[GEOGRAPHIC_DATA]"
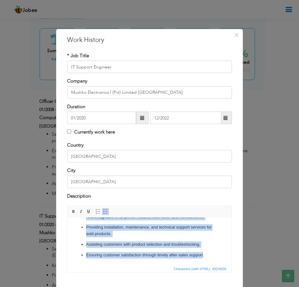
scroll to position [37, 0]
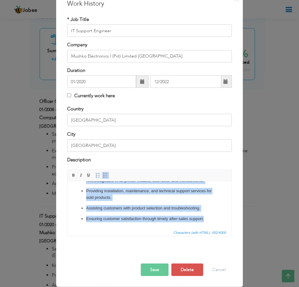
drag, startPoint x: 85, startPoint y: 188, endPoint x: 233, endPoint y: 299, distance: 185.3
click at [232, 228] on html "Sale of electronics including computers, LCD monitors, fax machines, scanners, …" at bounding box center [149, 191] width 164 height 74
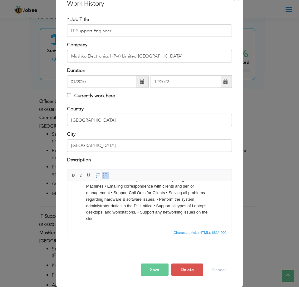
scroll to position [0, 0]
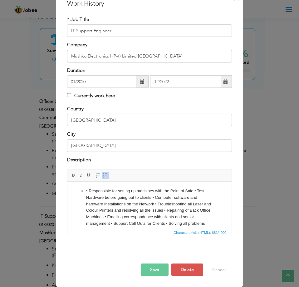
click at [195, 190] on p "• Responsible for setting up machines with the Point of Sale • Test Hardware be…" at bounding box center [149, 219] width 127 height 65
click at [163, 196] on p "• Responsible for setting up machines with the Point of Sale ​​​​​​​ • Test Har…" at bounding box center [149, 219] width 127 height 65
click at [200, 203] on p "• Responsible for setting up machines with the Point of Sale • Test Hardware be…" at bounding box center [149, 219] width 127 height 65
click at [166, 214] on p "• Responsible for setting up machines with the Point of Sale • Test Hardware be…" at bounding box center [149, 219] width 127 height 65
click at [100, 215] on p "• Responsible for setting up machines with the Point of Sale • Test Hardware be…" at bounding box center [149, 219] width 127 height 65
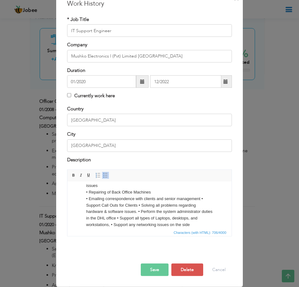
scroll to position [37, 0]
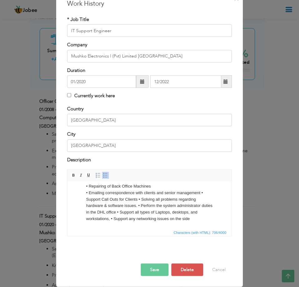
click at [139, 198] on p "• Responsible for setting up machines with the Point of Sale • Test Hardware be…" at bounding box center [149, 185] width 127 height 71
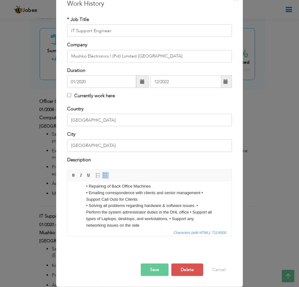
click at [195, 204] on p "• Responsible for setting up machines with the Point of Sale • Test Hardware be…" at bounding box center [149, 189] width 127 height 78
click at [193, 212] on p "• Responsible for setting up machines with the Point of Sale • Test Hardware be…" at bounding box center [149, 189] width 127 height 78
click at [194, 218] on p "• Responsible for setting up machines with the Point of Sale • Test Hardware be…" at bounding box center [149, 189] width 127 height 78
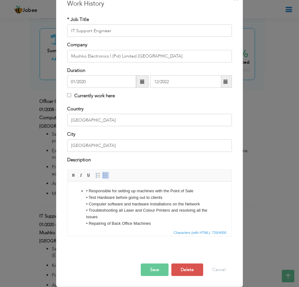
scroll to position [6, 0]
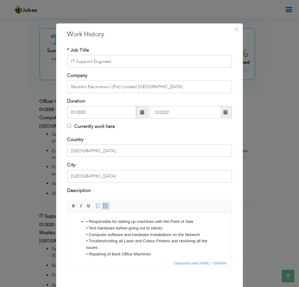
drag, startPoint x: 86, startPoint y: 222, endPoint x: 74, endPoint y: 219, distance: 12.4
click at [74, 219] on ul "• Responsible for setting up machines with the Point of Sale • Test Hardware be…" at bounding box center [150, 257] width 152 height 78
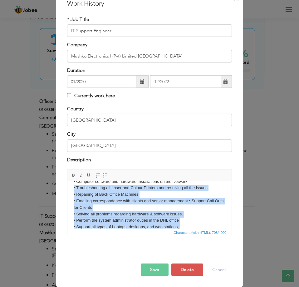
scroll to position [0, 0]
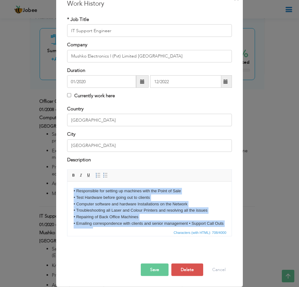
drag, startPoint x: 155, startPoint y: 220, endPoint x: 55, endPoint y: 177, distance: 109.6
click at [67, 181] on html "• Responsible for setting up machines with the Point of Sale • Test Hardware be…" at bounding box center [149, 223] width 164 height 84
click at [103, 177] on link "Insert/Remove Bulleted List" at bounding box center [105, 175] width 7 height 7
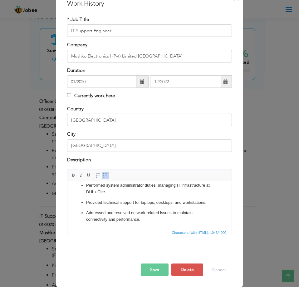
scroll to position [143, 0]
drag, startPoint x: 107, startPoint y: 204, endPoint x: 99, endPoint y: 209, distance: 9.8
click at [107, 204] on ul "Set up and configured machines integrated with Point of Sale (POS) systems. Tes…" at bounding box center [150, 136] width 152 height 170
click at [86, 212] on p "Addressed and resolved network-related issues to maintain connectivity and perf…" at bounding box center [149, 214] width 127 height 13
click at [160, 270] on button "Save" at bounding box center [155, 269] width 28 height 12
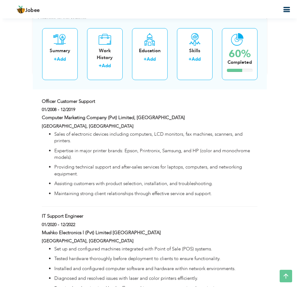
scroll to position [655, 0]
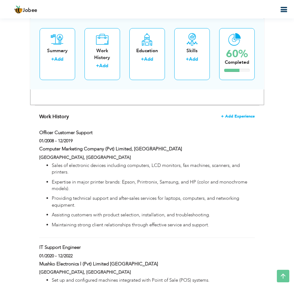
click at [237, 118] on span "+ Add Experience" at bounding box center [238, 116] width 34 height 4
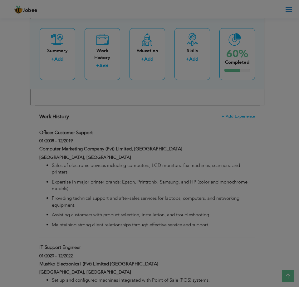
scroll to position [0, 0]
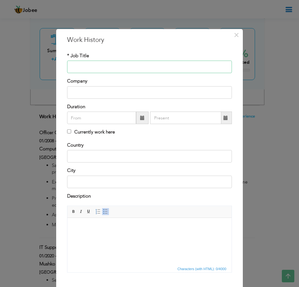
click at [84, 69] on input "text" at bounding box center [149, 67] width 165 height 12
type input "IT Support Enginner"
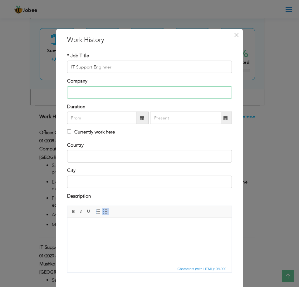
click at [133, 96] on input "text" at bounding box center [149, 92] width 165 height 12
click at [136, 96] on input "text" at bounding box center [149, 92] width 165 height 12
paste input ": Lahore University of Biological and"
drag, startPoint x: 119, startPoint y: 92, endPoint x: 0, endPoint y: 88, distance: 119.6
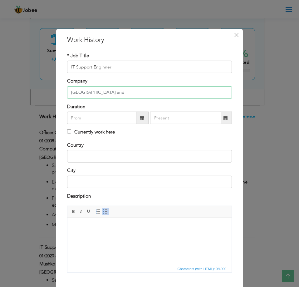
click at [180, 92] on input "Lahore University of Biological and" at bounding box center [149, 92] width 165 height 12
drag, startPoint x: 136, startPoint y: 94, endPoint x: 233, endPoint y: 96, distance: 97.7
click at [233, 96] on div "Company Lahore University of Biological and" at bounding box center [149, 88] width 174 height 21
click at [171, 94] on input "Lahore University of Biological and" at bounding box center [149, 92] width 165 height 12
paste input "Applied Sciences."
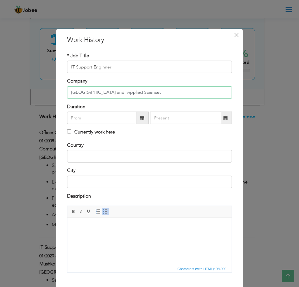
type input "[GEOGRAPHIC_DATA] and Applied Sciences."
click at [89, 123] on input "text" at bounding box center [101, 117] width 69 height 12
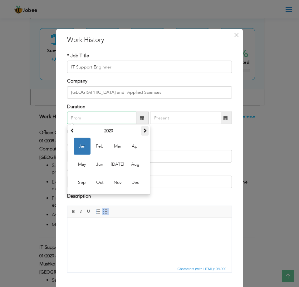
click at [145, 131] on th at bounding box center [144, 130] width 7 height 9
click at [144, 130] on span at bounding box center [145, 130] width 4 height 4
click at [78, 147] on span "Jan" at bounding box center [82, 146] width 17 height 17
type input "01/2023"
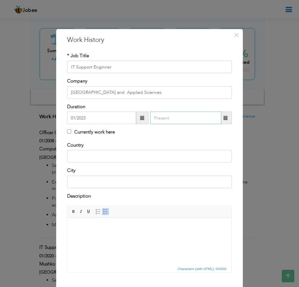
click at [203, 120] on input "text" at bounding box center [185, 117] width 71 height 12
click at [82, 134] on label "Currently work here" at bounding box center [91, 132] width 48 height 7
click at [71, 133] on input "Currently work here" at bounding box center [69, 131] width 4 height 4
checkbox input "true"
click at [81, 152] on input "text" at bounding box center [149, 156] width 165 height 12
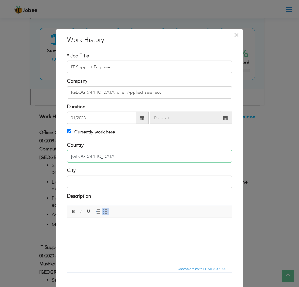
type input "[GEOGRAPHIC_DATA]"
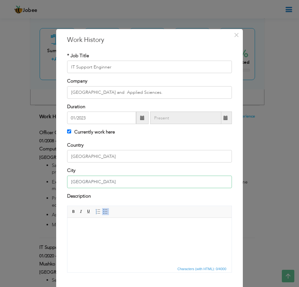
scroll to position [37, 0]
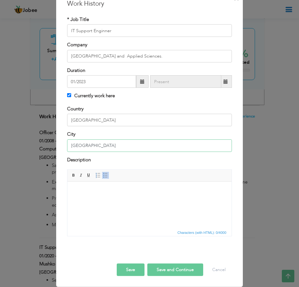
type input "[GEOGRAPHIC_DATA]"
click at [107, 188] on body at bounding box center [150, 190] width 152 height 7
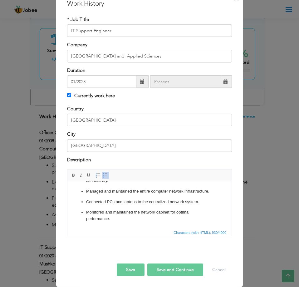
scroll to position [123, 0]
click at [168, 269] on button "Save and Continue" at bounding box center [175, 269] width 56 height 12
checkbox input "false"
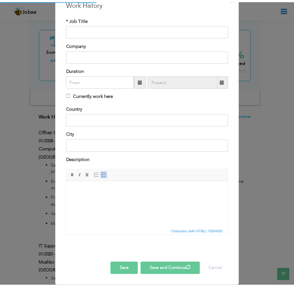
scroll to position [0, 0]
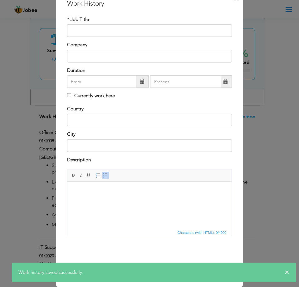
click at [253, 56] on div "× Work History * Job Title Company Duration Currently work here Country" at bounding box center [149, 143] width 299 height 287
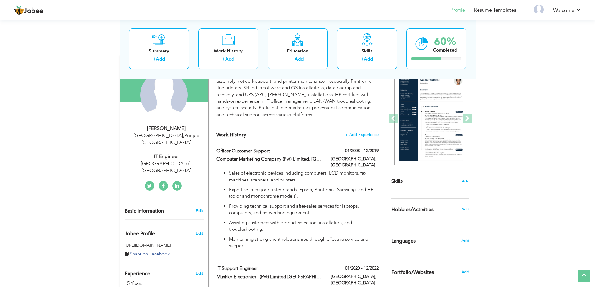
scroll to position [94, 0]
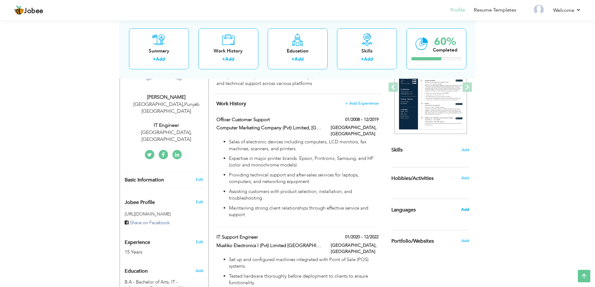
click at [299, 209] on span "Add" at bounding box center [465, 210] width 8 height 6
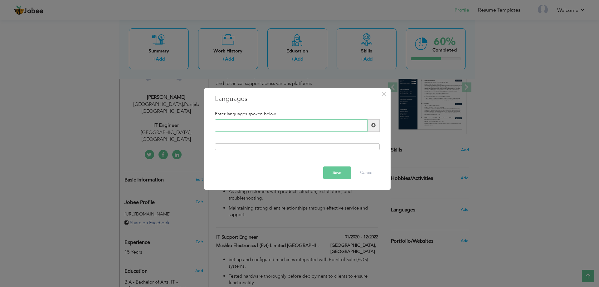
click at [269, 125] on input "text" at bounding box center [291, 125] width 153 height 12
type input "Urdu"
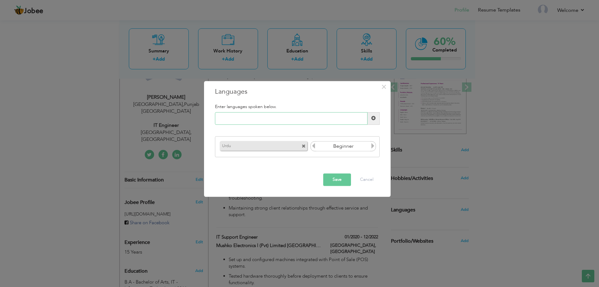
click at [299, 117] on input "text" at bounding box center [291, 118] width 153 height 12
type input "Englis"
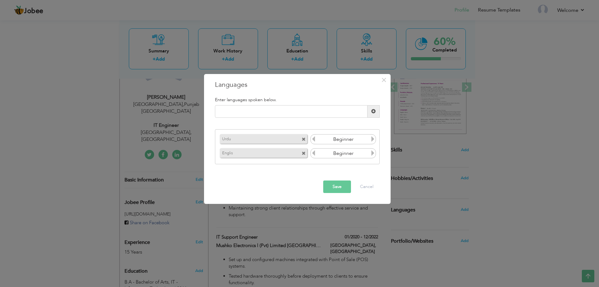
click at [299, 151] on span at bounding box center [305, 151] width 6 height 7
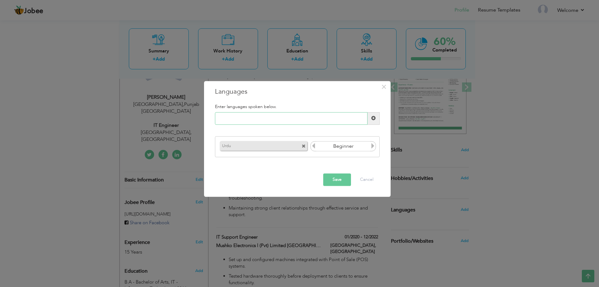
click at [293, 114] on input "text" at bounding box center [291, 118] width 153 height 12
type input "English"
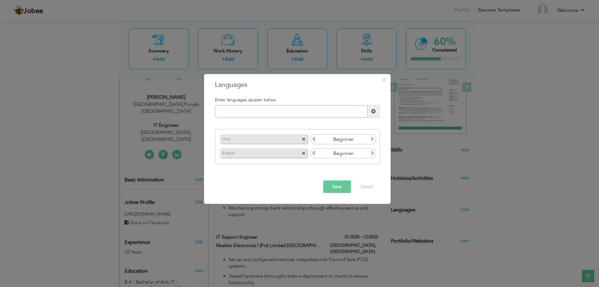
click at [247, 110] on input "text" at bounding box center [291, 111] width 153 height 12
click at [299, 138] on span at bounding box center [305, 137] width 6 height 7
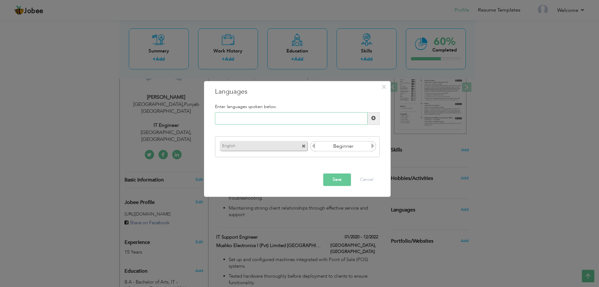
click at [282, 120] on input "text" at bounding box center [291, 118] width 153 height 12
type input "Punjabi"
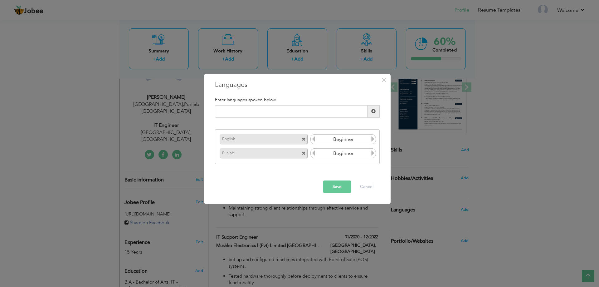
click at [274, 104] on div "Enter languages spoken below." at bounding box center [297, 99] width 174 height 11
click at [290, 111] on input "text" at bounding box center [291, 111] width 153 height 12
type input "P"
type input "Punjabi"
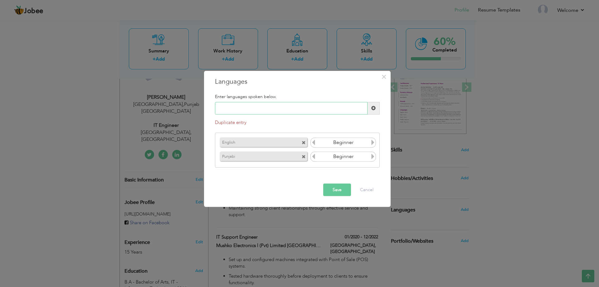
click at [295, 106] on input "text" at bounding box center [291, 108] width 153 height 12
click at [294, 106] on input "text" at bounding box center [291, 108] width 153 height 12
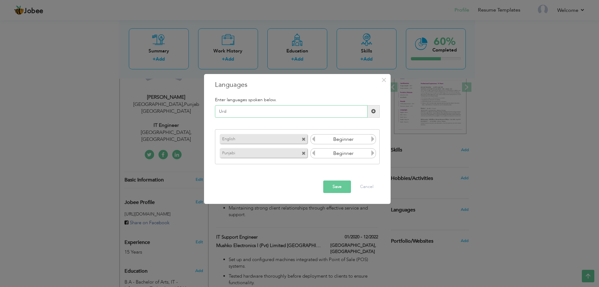
type input "Urdu"
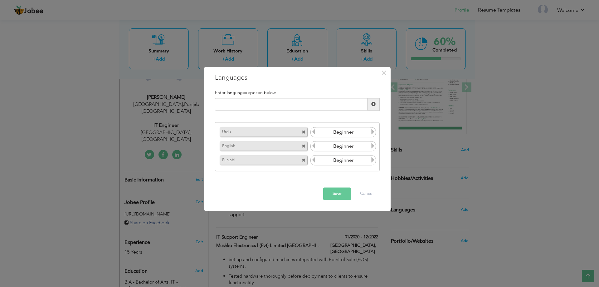
click at [299, 134] on icon at bounding box center [373, 132] width 6 height 6
click at [299, 143] on icon at bounding box center [373, 146] width 6 height 6
click at [299, 158] on icon at bounding box center [373, 160] width 6 height 6
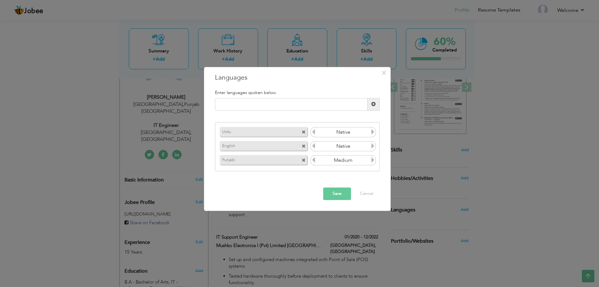
click at [299, 158] on icon at bounding box center [373, 160] width 6 height 6
click at [299, 148] on icon at bounding box center [314, 146] width 6 height 6
click at [299, 195] on button "Save" at bounding box center [337, 193] width 28 height 12
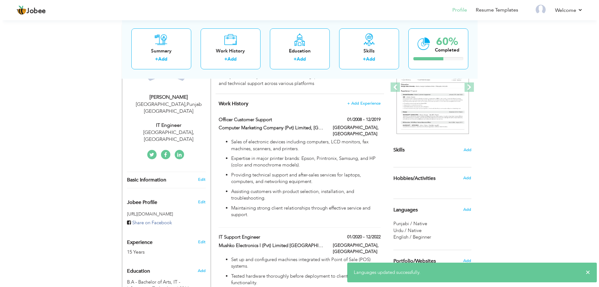
scroll to position [156, 0]
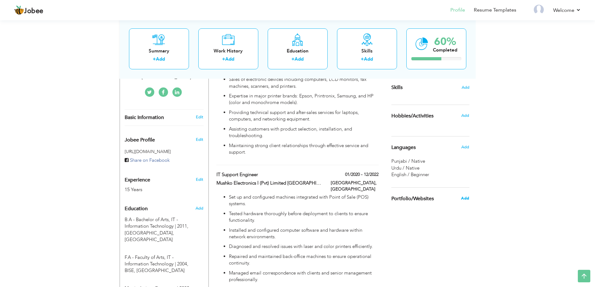
click at [299, 199] on span "Add" at bounding box center [465, 198] width 8 height 6
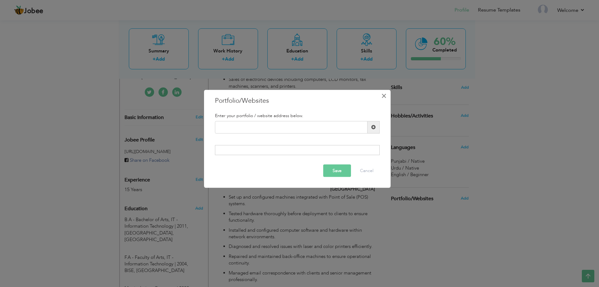
click at [299, 96] on span "×" at bounding box center [383, 95] width 5 height 11
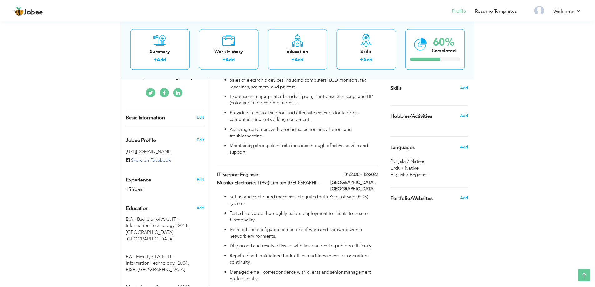
scroll to position [94, 0]
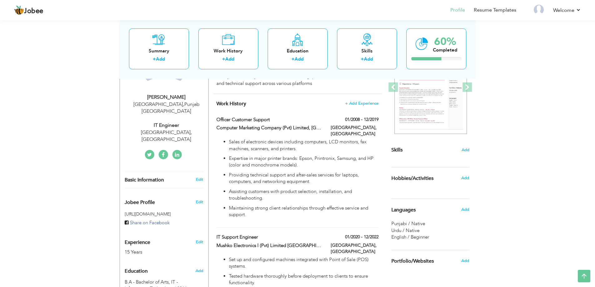
click at [299, 182] on div "Add" at bounding box center [466, 178] width 15 height 12
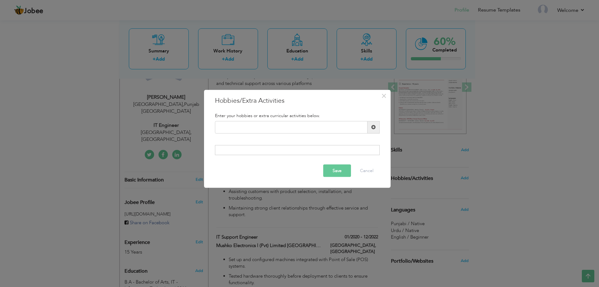
click at [299, 178] on div "× Hobbies/Extra Activities Enter your hobbies or extra curricular activities be…" at bounding box center [299, 143] width 599 height 287
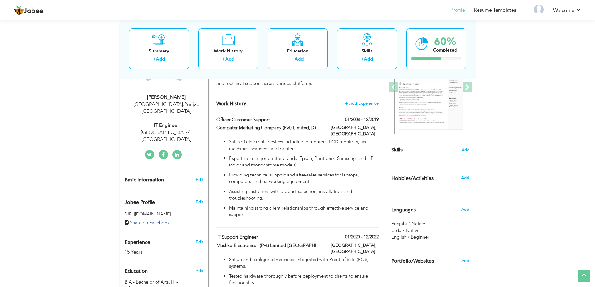
click at [299, 177] on span "Add" at bounding box center [465, 178] width 8 height 6
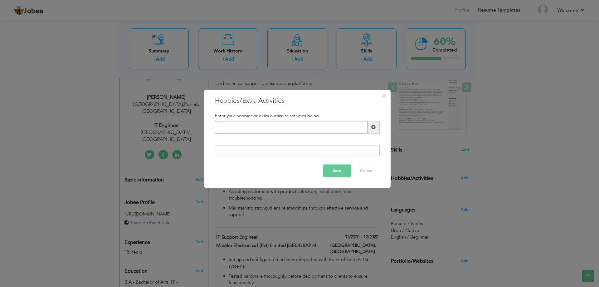
click at [299, 126] on input "text" at bounding box center [291, 127] width 153 height 12
click at [299, 127] on input "Travelling" at bounding box center [291, 127] width 153 height 12
type input "Travelling"
click at [299, 130] on span at bounding box center [374, 127] width 12 height 12
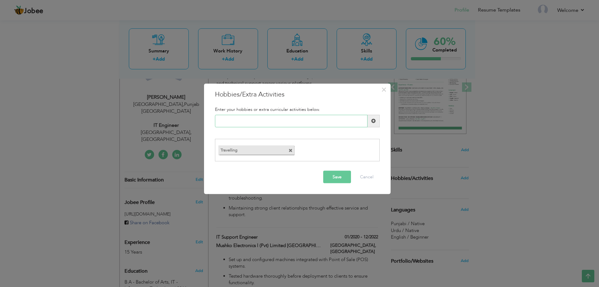
click at [286, 124] on input "text" at bounding box center [291, 121] width 153 height 12
type input "N"
type input "B"
type input "R & D in IT"
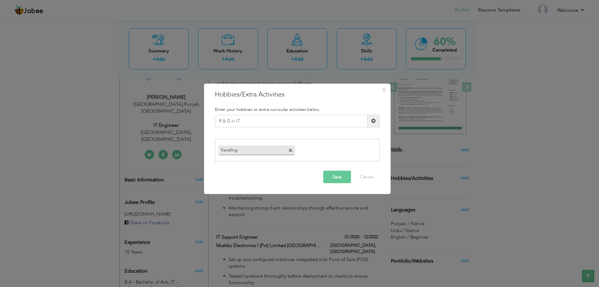
click at [299, 175] on button "Save" at bounding box center [337, 177] width 28 height 12
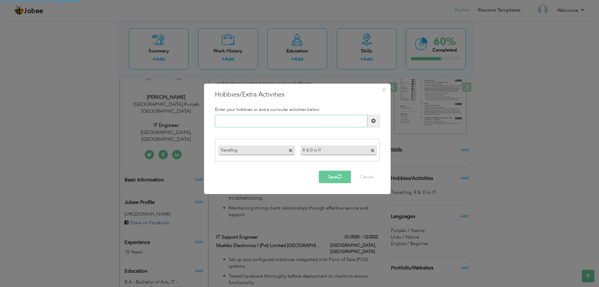
click at [299, 121] on input "text" at bounding box center [291, 121] width 153 height 12
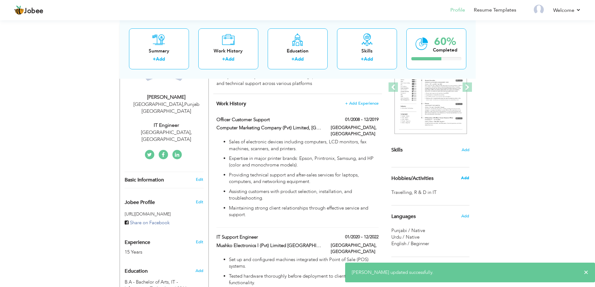
click at [299, 179] on span "Add" at bounding box center [465, 178] width 8 height 6
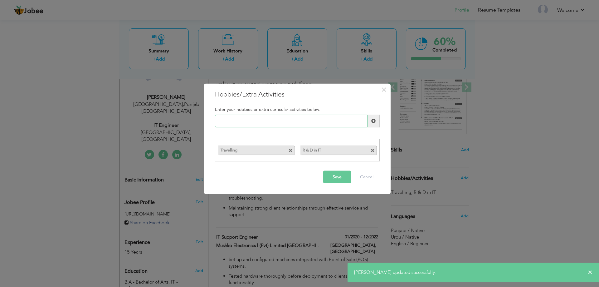
click at [272, 120] on input "text" at bounding box center [291, 121] width 153 height 12
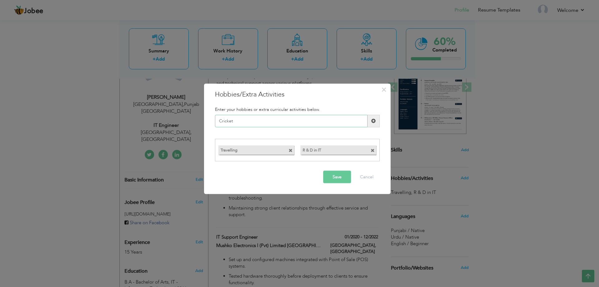
type input "Cricket"
click at [299, 120] on span at bounding box center [374, 121] width 12 height 12
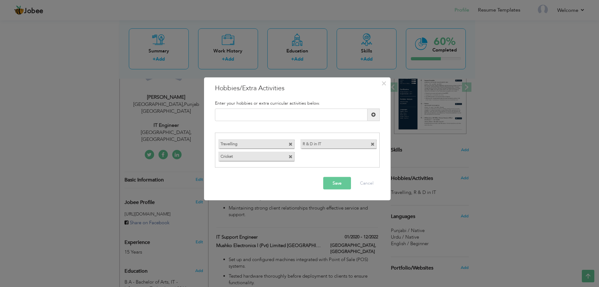
click at [299, 183] on button "Save" at bounding box center [337, 183] width 28 height 12
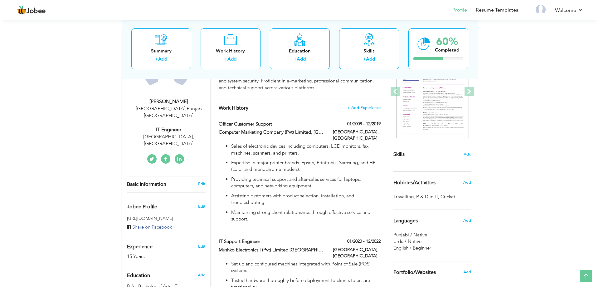
scroll to position [58, 0]
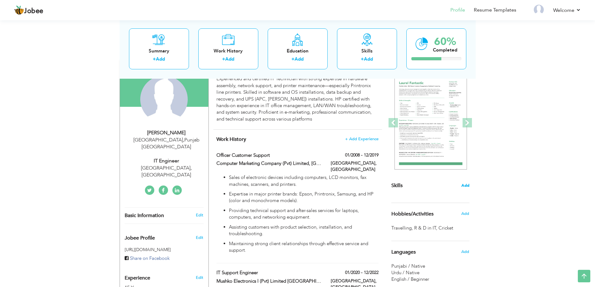
click at [299, 184] on span "Add" at bounding box center [465, 186] width 8 height 6
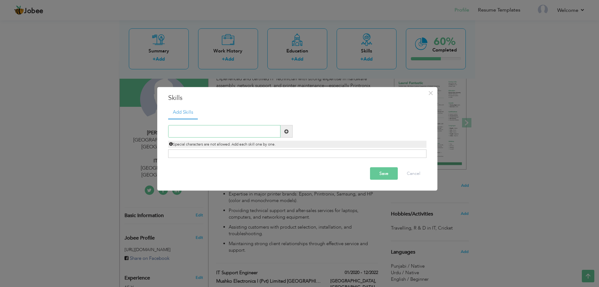
click at [254, 133] on input "text" at bounding box center [224, 131] width 112 height 12
drag, startPoint x: 253, startPoint y: 127, endPoint x: 250, endPoint y: 129, distance: 3.9
click at [253, 127] on input "Tr" at bounding box center [224, 131] width 112 height 12
drag, startPoint x: 244, startPoint y: 131, endPoint x: 159, endPoint y: 132, distance: 85.8
click at [159, 132] on div "× Skills Add Skills Tr Duplicate entry Already Exist Save Cancel" at bounding box center [297, 139] width 280 height 104
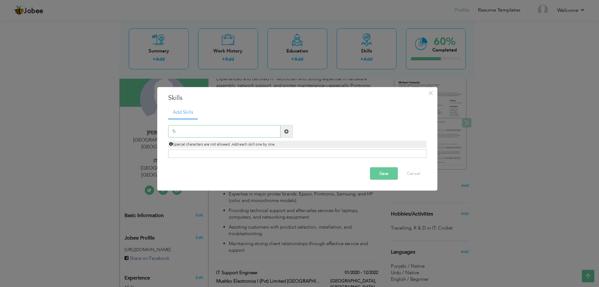
paste input "Hardware & Software Installation"
type input "Hardware & Software Installation"
click at [287, 132] on span at bounding box center [286, 131] width 4 height 4
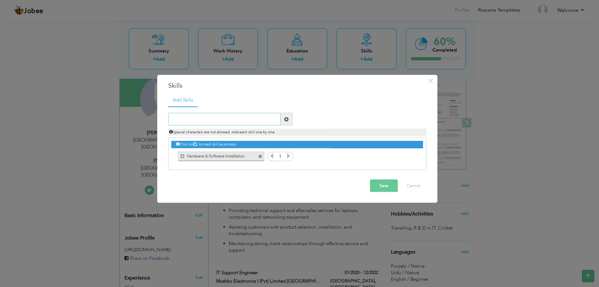
click at [234, 118] on input "text" at bounding box center [224, 119] width 112 height 12
paste input "Network Management"
type input "Network Management"
click at [283, 125] on span at bounding box center [287, 119] width 12 height 12
click at [242, 119] on input "text" at bounding box center [224, 119] width 112 height 12
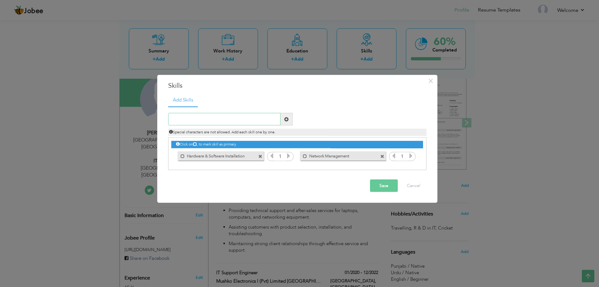
paste input "Technical Support"
type input "Technical Support"
click at [289, 120] on span at bounding box center [287, 119] width 12 height 12
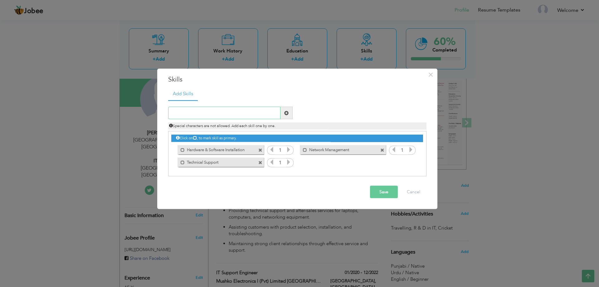
click at [236, 116] on input "text" at bounding box center [224, 113] width 112 height 12
paste input "Data Backup & Recovery"
type input "Data Backup & Recovery"
click at [284, 113] on span at bounding box center [286, 112] width 4 height 4
drag, startPoint x: 209, startPoint y: 120, endPoint x: 208, endPoint y: 114, distance: 6.9
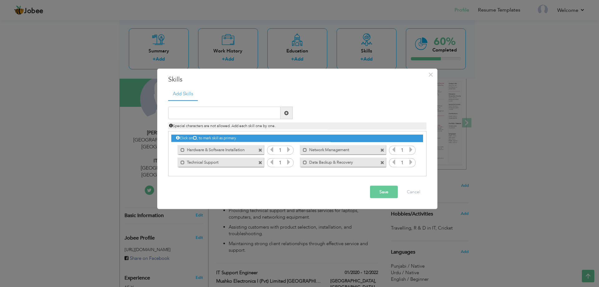
click at [209, 120] on div "Special characters are not allowed. Add each skill one by one." at bounding box center [298, 124] width 268 height 10
click at [208, 113] on input "text" at bounding box center [224, 113] width 112 height 12
paste input "Point of Sale (POS) Systems"
type input "Point of Sale (POS) Systems"
click at [288, 115] on span at bounding box center [286, 112] width 4 height 4
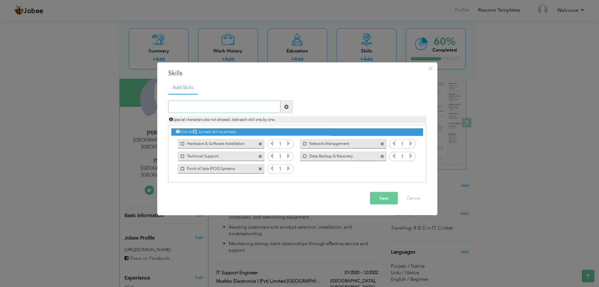
click at [196, 101] on input "text" at bounding box center [224, 106] width 112 height 12
paste input "Printer Maintenance & Repair"
type input "Printer Maintenance & Repair"
click at [287, 107] on span at bounding box center [286, 106] width 4 height 4
click at [251, 106] on input "text" at bounding box center [224, 106] width 112 height 12
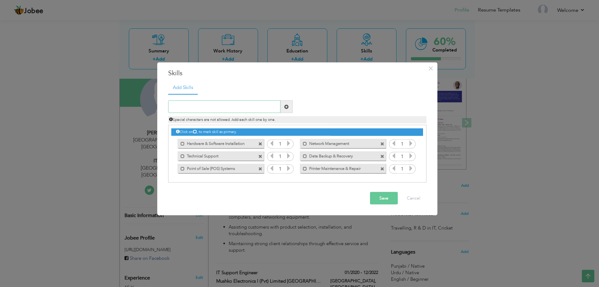
paste input "Printer Maintenance & Repair"
type input "Printer Maintenance & Repair"
click at [296, 106] on div "Printer Maintenance & Repair" at bounding box center [231, 106] width 134 height 12
click at [289, 106] on span at bounding box center [287, 106] width 12 height 12
click at [263, 104] on input "text" at bounding box center [224, 106] width 112 height 12
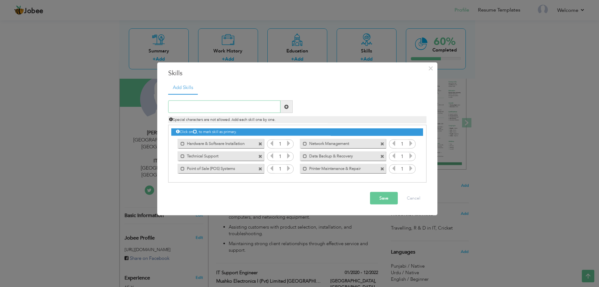
paste input "Printer Maintenance & Repair"
paste input "Customer Service & Com"
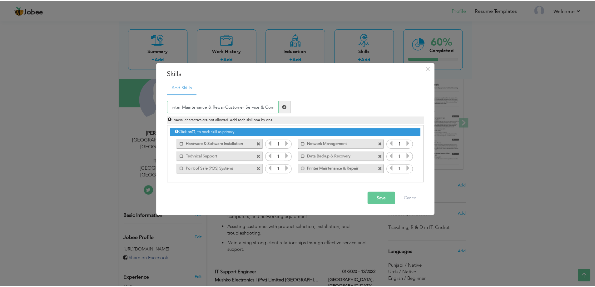
scroll to position [0, 0]
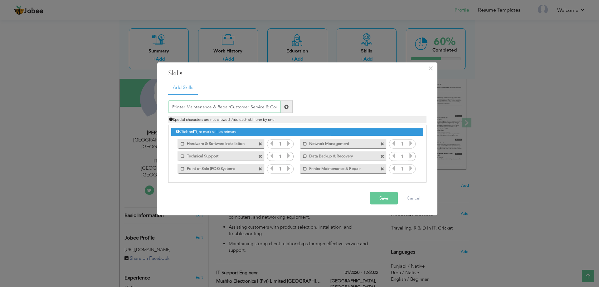
drag, startPoint x: 227, startPoint y: 107, endPoint x: 149, endPoint y: 106, distance: 77.7
click at [149, 106] on div "× Skills Add Skills Printer Maintenance & RepairCustomer Service & Com Duplicat…" at bounding box center [299, 143] width 599 height 287
drag, startPoint x: 257, startPoint y: 105, endPoint x: 108, endPoint y: 105, distance: 149.2
click at [104, 105] on div "× Skills Add Skills Customer Service & Com Duplicate entry 1 1 1" at bounding box center [299, 143] width 599 height 287
paste input "munication"
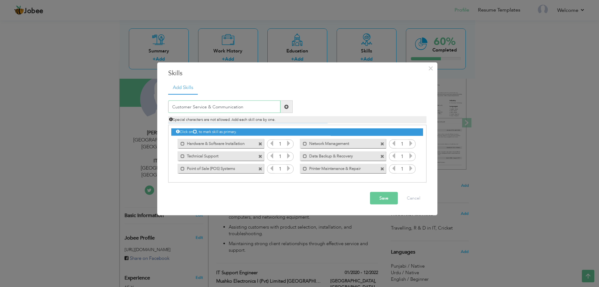
type input "Customer Service & Communication"
click at [287, 108] on span at bounding box center [286, 106] width 4 height 4
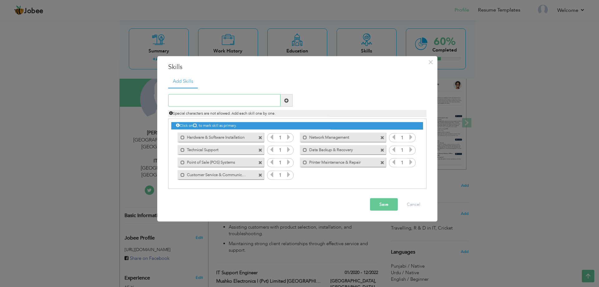
click at [210, 106] on input "text" at bounding box center [224, 100] width 112 height 12
click at [210, 100] on input "text" at bounding box center [224, 100] width 112 height 12
paste input "Sales & Client Relations"
click at [278, 97] on input "Sales & Client Relations" at bounding box center [224, 100] width 112 height 12
type input "Sales & Client Relations"
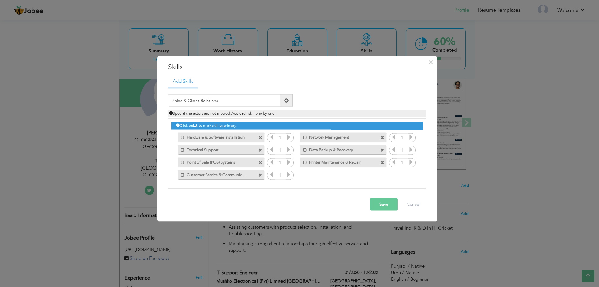
click at [286, 101] on span at bounding box center [286, 100] width 4 height 4
click at [203, 102] on input "text" at bounding box center [224, 100] width 112 height 12
paste input "Lab Management"
type input "Lab Management"
click at [290, 100] on span at bounding box center [287, 100] width 12 height 12
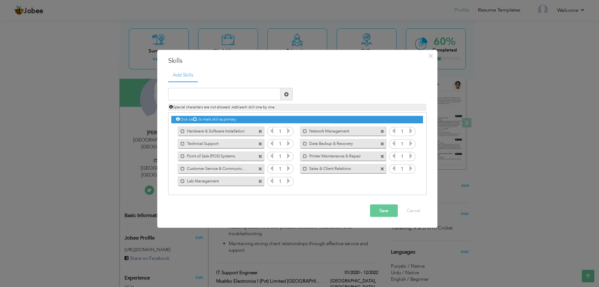
drag, startPoint x: 218, startPoint y: 82, endPoint x: 219, endPoint y: 100, distance: 17.6
click at [218, 83] on div "Duplicate entry" at bounding box center [297, 138] width 258 height 114
click at [219, 100] on input "text" at bounding box center [224, 94] width 112 height 12
paste input "Problem Solving"
type input "Problem Solving"
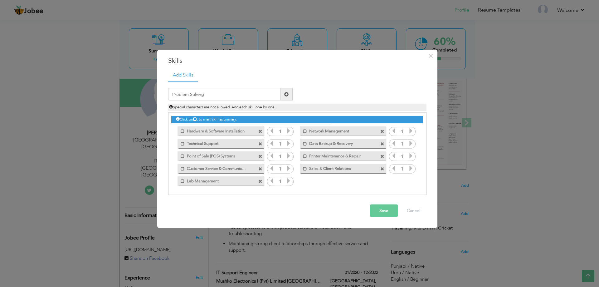
click at [285, 96] on span at bounding box center [286, 94] width 4 height 4
click at [225, 95] on input "text" at bounding box center [224, 94] width 112 height 12
type input "Troublshooting"
click at [292, 96] on span at bounding box center [287, 94] width 12 height 12
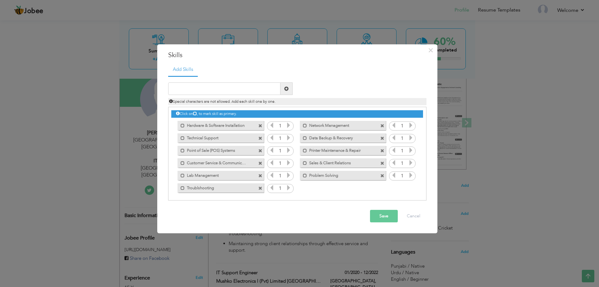
drag, startPoint x: 251, startPoint y: 188, endPoint x: 191, endPoint y: 189, distance: 59.9
click at [191, 189] on div "Mark as primary skill. Troublshooting" at bounding box center [221, 187] width 86 height 9
click at [191, 189] on label "Troublshooting" at bounding box center [216, 187] width 63 height 8
click at [191, 189] on label "Troublshooting" at bounding box center [217, 187] width 62 height 8
click at [299, 219] on button "Save" at bounding box center [384, 216] width 28 height 12
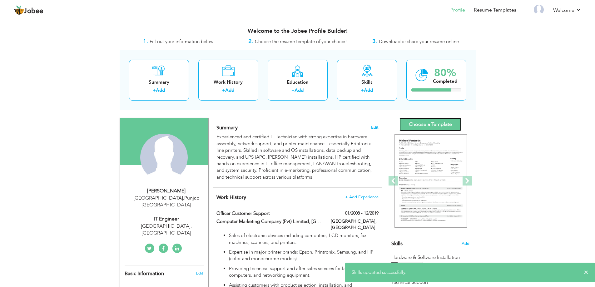
click at [299, 127] on link "Choose a Template" at bounding box center [430, 124] width 62 height 13
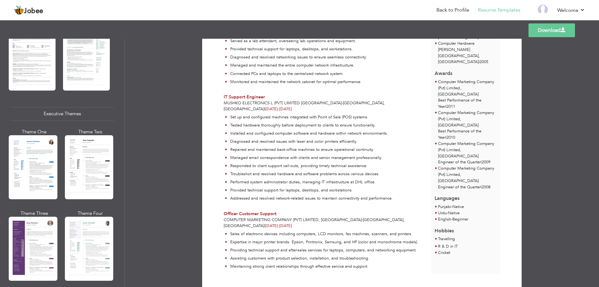
scroll to position [437, 0]
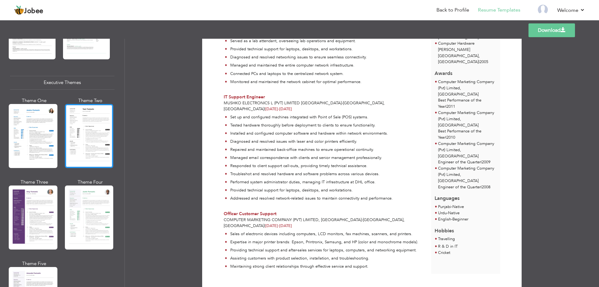
click at [91, 137] on div at bounding box center [89, 136] width 49 height 64
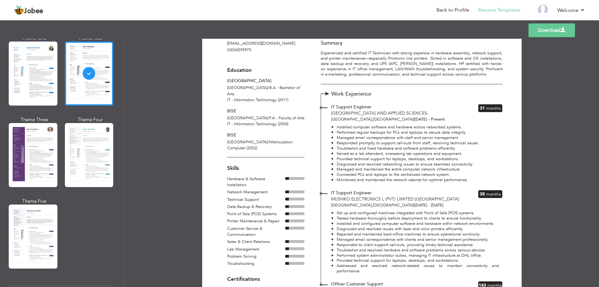
scroll to position [15, 0]
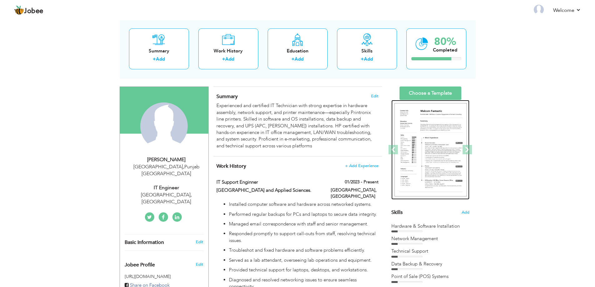
click at [434, 155] on img at bounding box center [430, 150] width 72 height 94
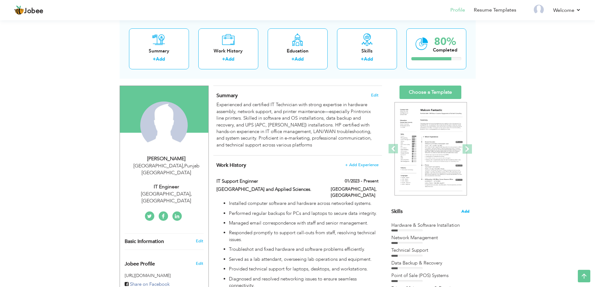
click at [466, 212] on span "Add" at bounding box center [465, 211] width 8 height 6
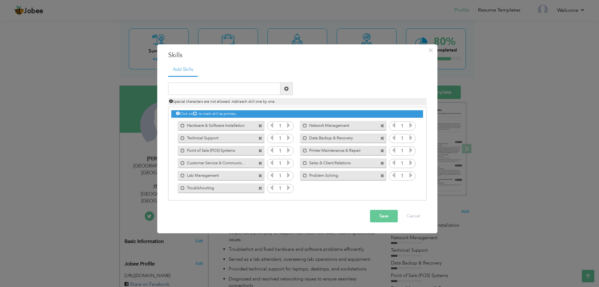
click at [289, 126] on icon at bounding box center [289, 125] width 6 height 6
click at [288, 135] on icon at bounding box center [289, 138] width 6 height 6
click at [287, 150] on icon at bounding box center [289, 150] width 6 height 6
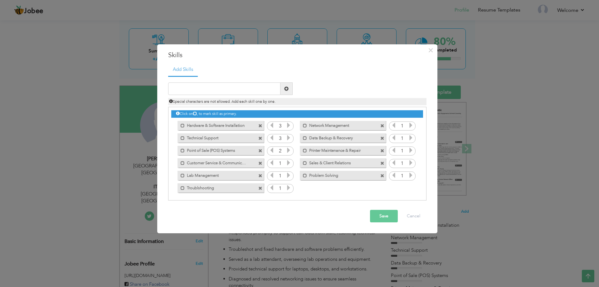
click at [287, 150] on icon at bounding box center [289, 150] width 6 height 6
click at [288, 161] on icon at bounding box center [289, 163] width 6 height 6
click at [266, 163] on div "Mark as primary skill." at bounding box center [219, 163] width 96 height 12
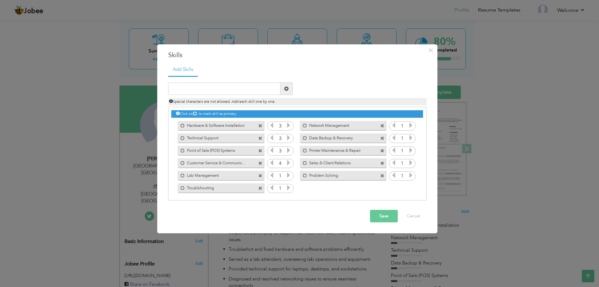
click at [270, 164] on icon at bounding box center [272, 163] width 6 height 6
click at [291, 174] on div "1" at bounding box center [280, 175] width 27 height 9
click at [291, 175] on icon at bounding box center [289, 175] width 6 height 6
click at [289, 185] on icon at bounding box center [289, 188] width 6 height 6
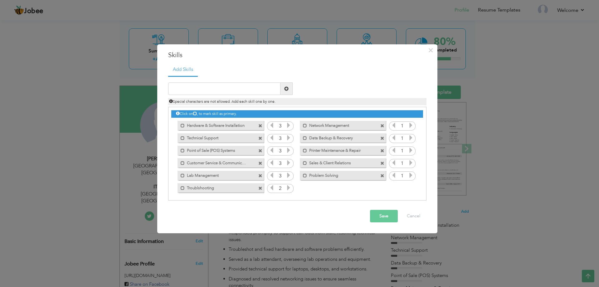
click at [289, 185] on icon at bounding box center [289, 188] width 6 height 6
click at [413, 175] on div "1" at bounding box center [402, 175] width 27 height 9
click at [410, 174] on icon at bounding box center [411, 175] width 6 height 6
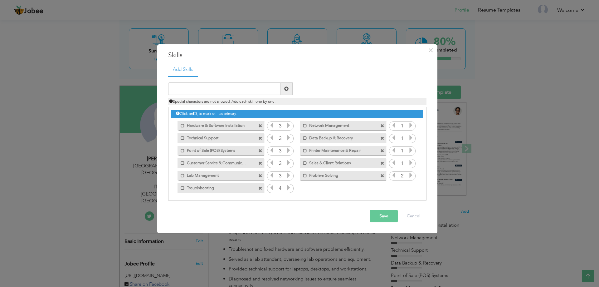
click at [410, 174] on icon at bounding box center [411, 175] width 6 height 6
click at [411, 161] on icon at bounding box center [411, 163] width 6 height 6
click at [409, 153] on icon at bounding box center [411, 150] width 6 height 6
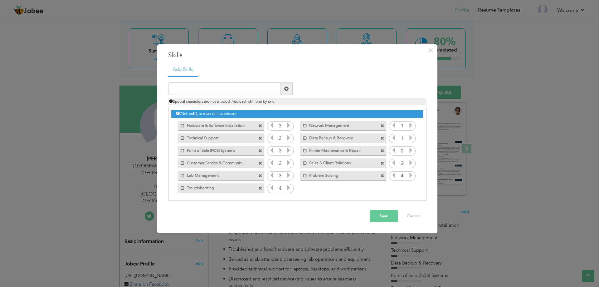
click at [409, 153] on icon at bounding box center [411, 150] width 6 height 6
click at [409, 138] on icon at bounding box center [411, 138] width 6 height 6
click at [409, 126] on icon at bounding box center [411, 125] width 6 height 6
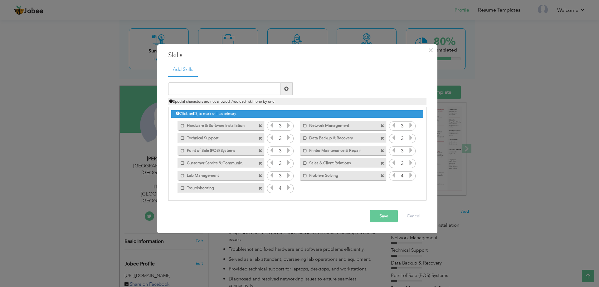
click at [393, 125] on icon at bounding box center [394, 125] width 6 height 6
click at [409, 126] on icon at bounding box center [411, 125] width 6 height 6
click at [380, 215] on button "Save" at bounding box center [384, 216] width 28 height 12
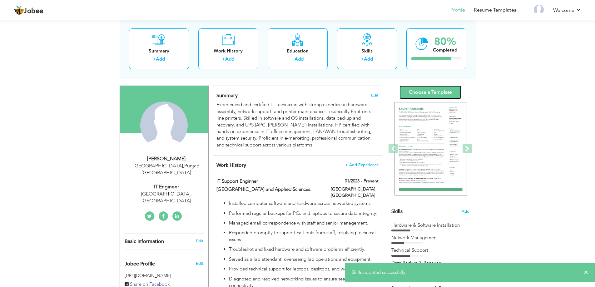
click at [428, 93] on link "Choose a Template" at bounding box center [430, 92] width 62 height 13
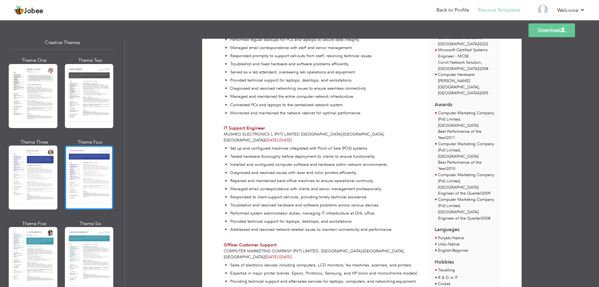
scroll to position [718, 0]
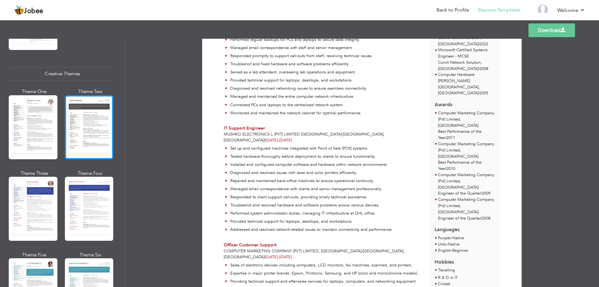
click at [75, 129] on div at bounding box center [89, 127] width 49 height 64
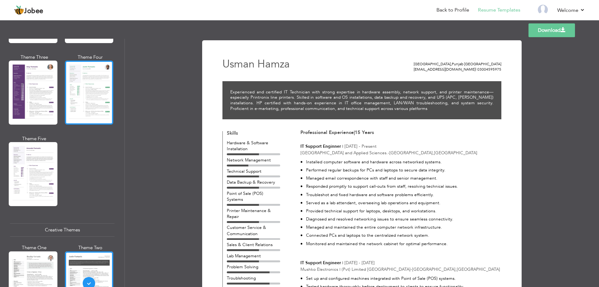
scroll to position [499, 0]
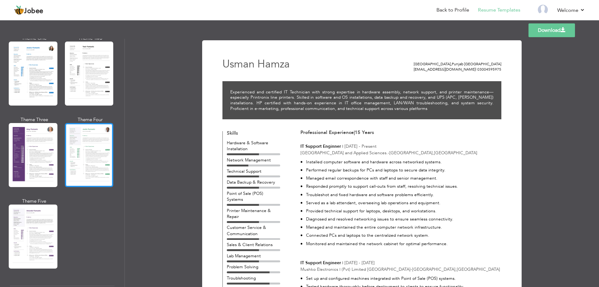
click at [87, 153] on div at bounding box center [89, 155] width 49 height 64
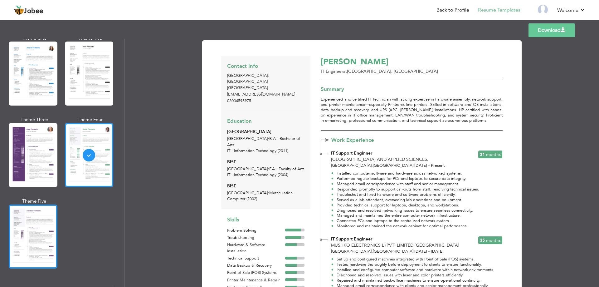
click at [44, 218] on div at bounding box center [33, 236] width 49 height 64
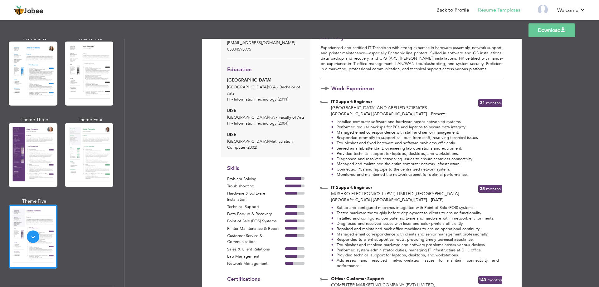
scroll to position [0, 0]
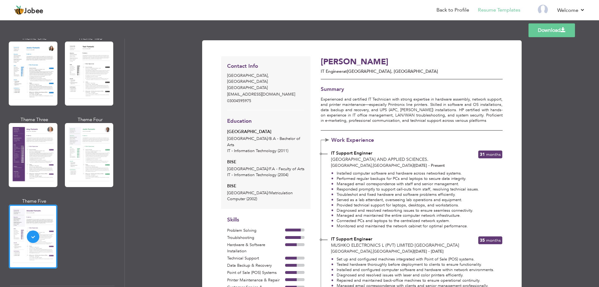
click at [560, 30] on link "Download" at bounding box center [552, 30] width 47 height 14
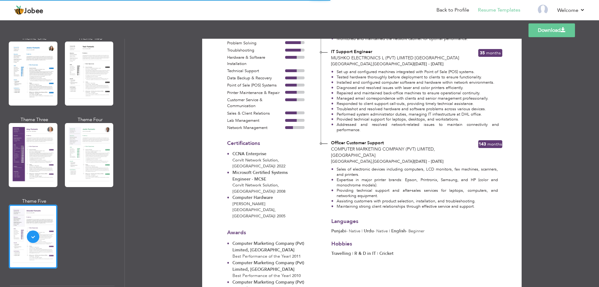
scroll to position [239, 0]
